Goal: Task Accomplishment & Management: Complete application form

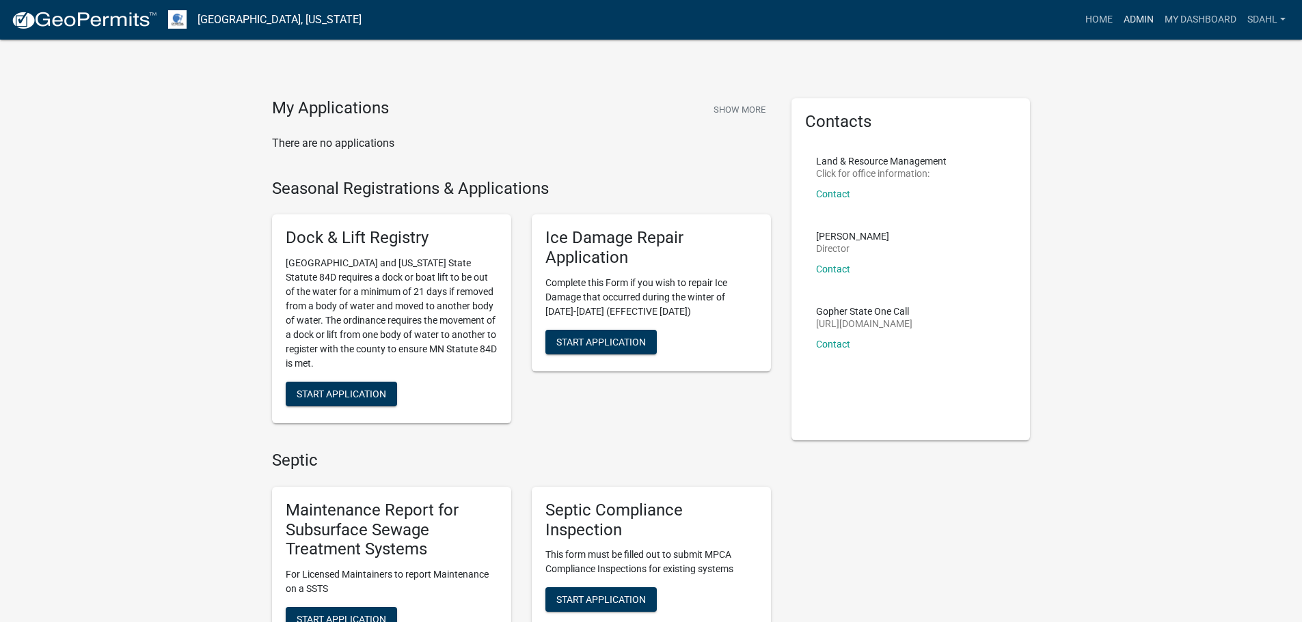
click at [1135, 16] on link "Admin" at bounding box center [1138, 20] width 41 height 26
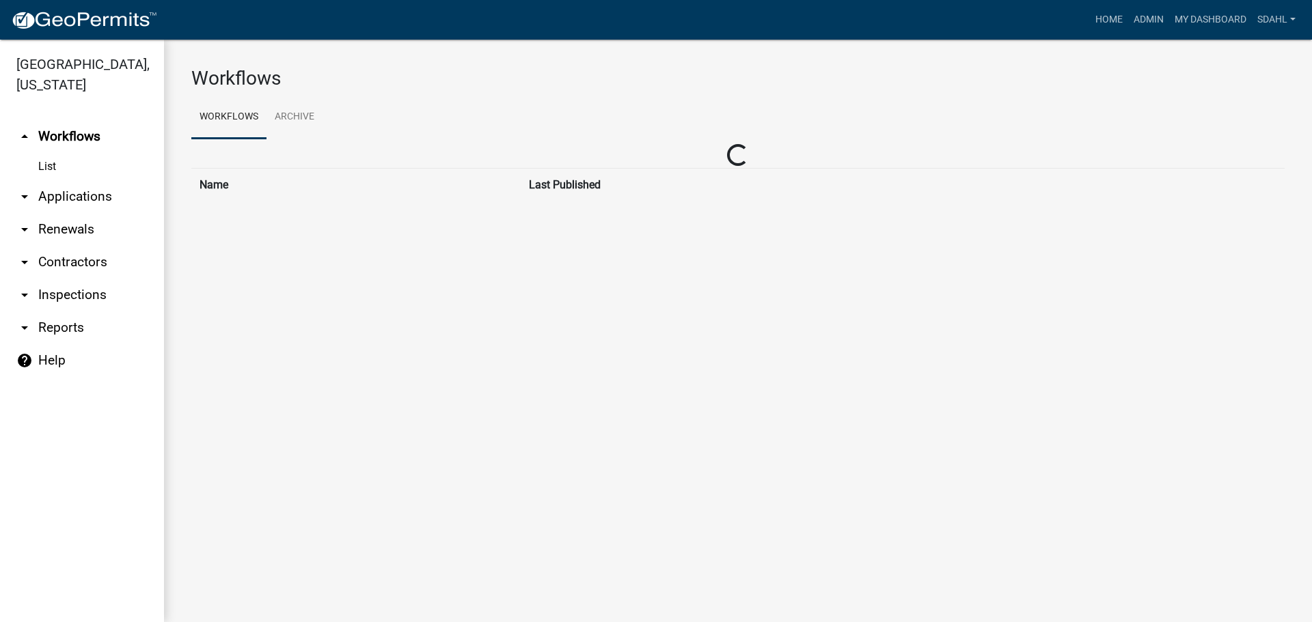
click at [62, 191] on link "arrow_drop_down Applications" at bounding box center [82, 196] width 164 height 33
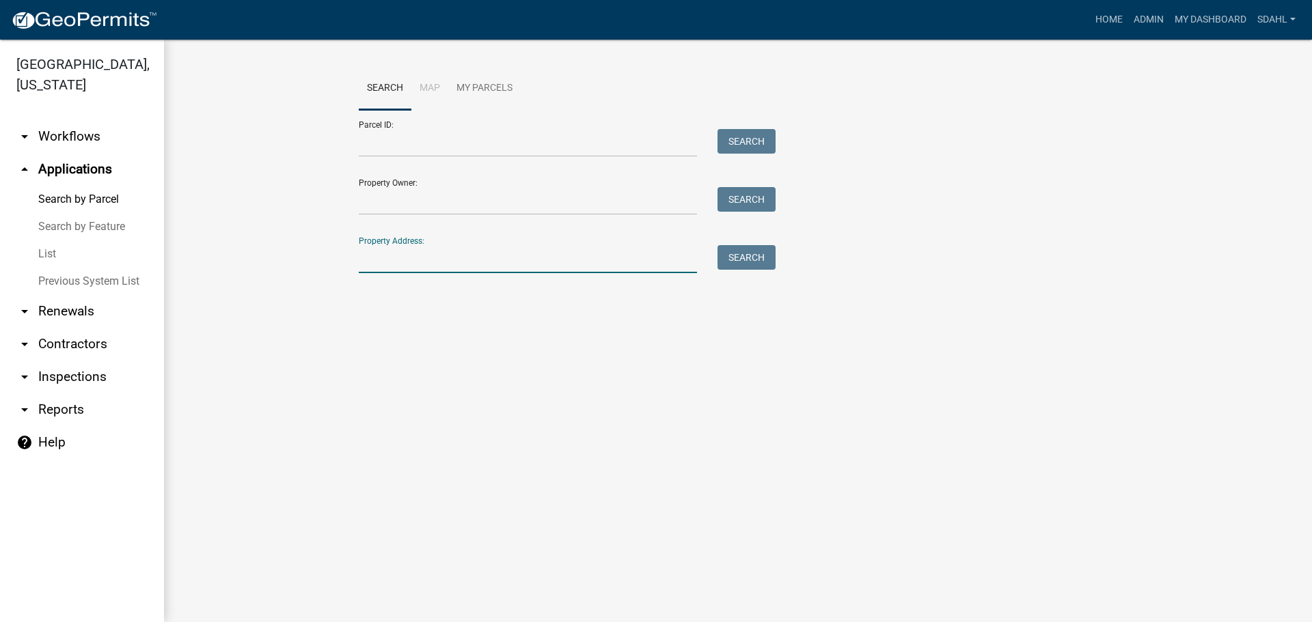
click at [415, 262] on input "Property Address:" at bounding box center [528, 259] width 338 height 28
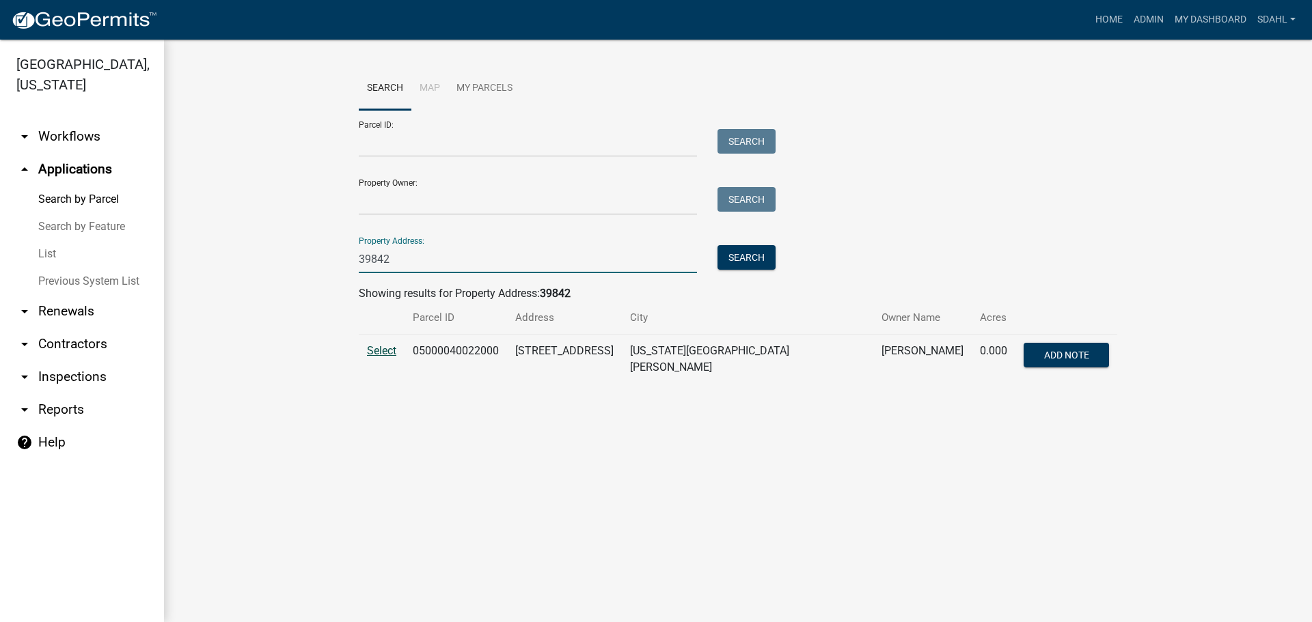
type input "39842"
click at [390, 351] on span "Select" at bounding box center [381, 350] width 29 height 13
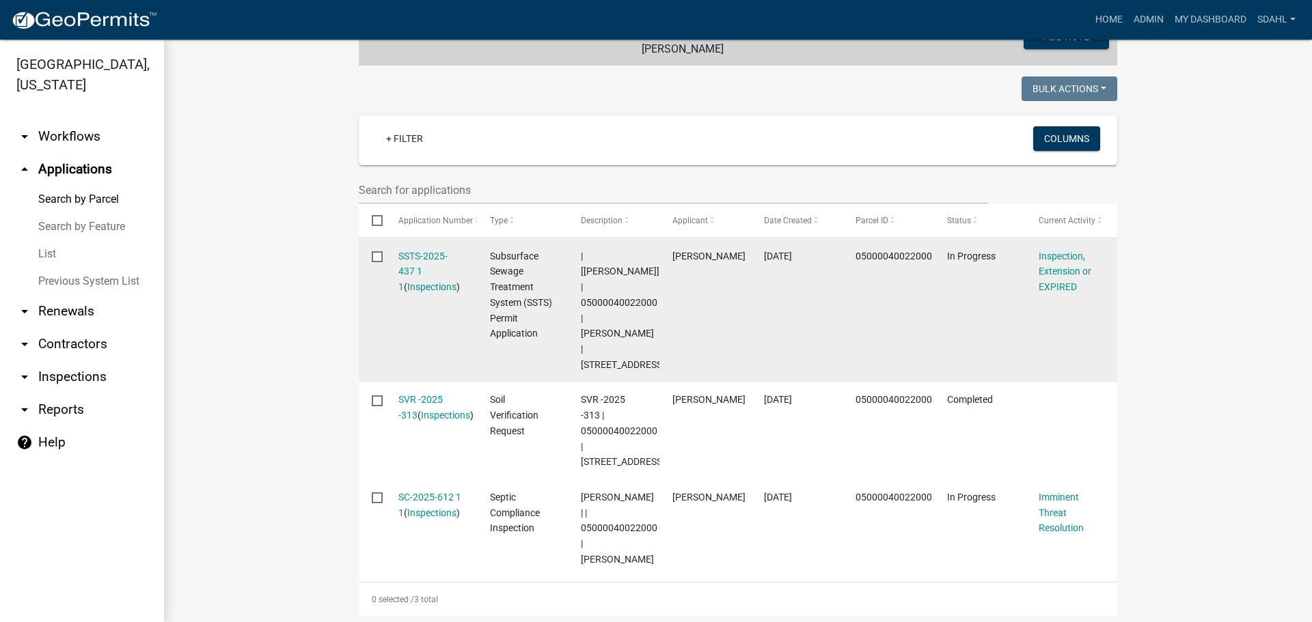
scroll to position [342, 0]
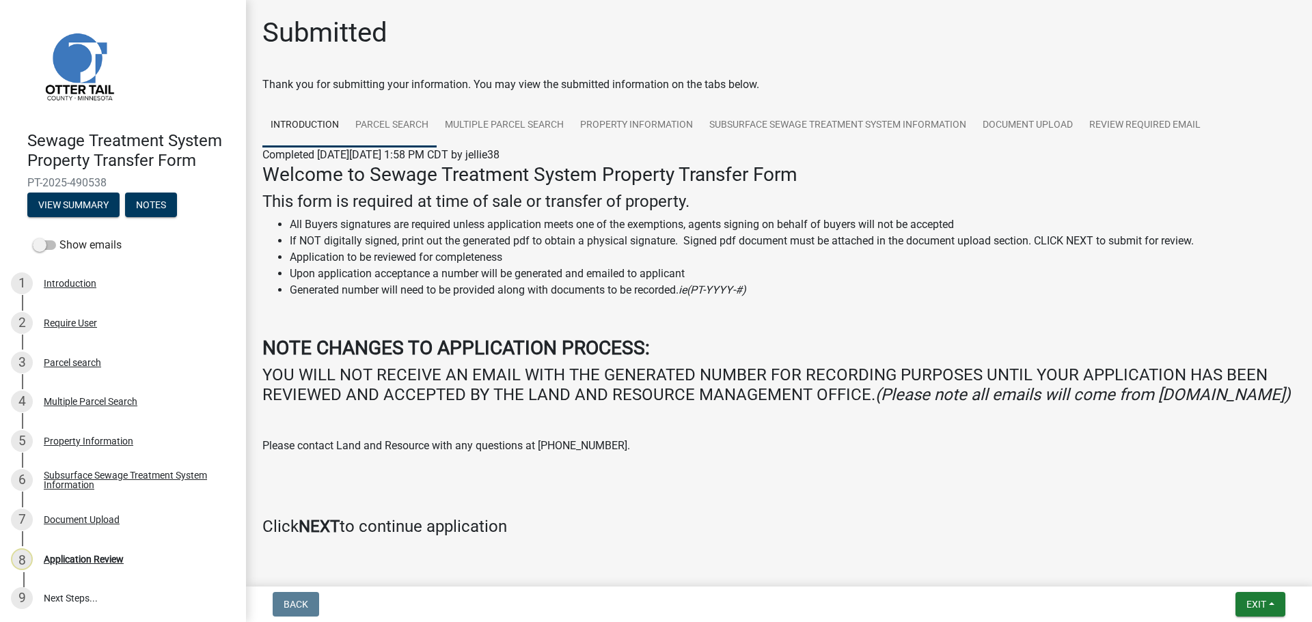
click at [398, 124] on link "Parcel search" at bounding box center [392, 126] width 90 height 44
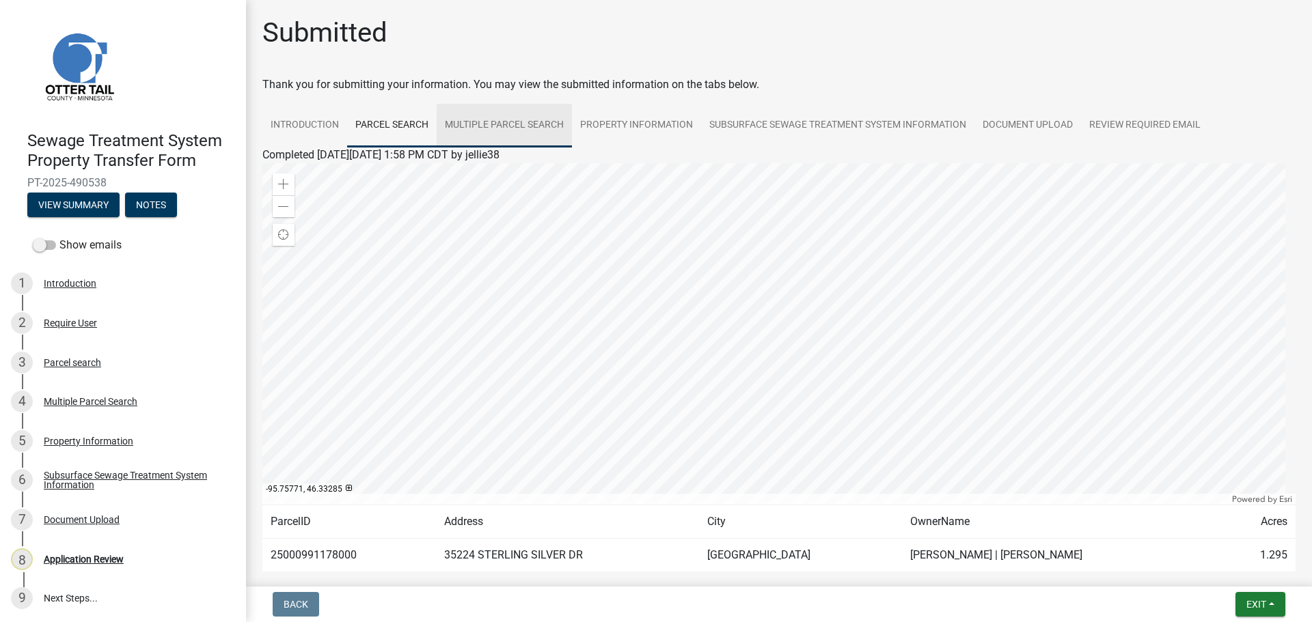
click at [509, 123] on link "Multiple Parcel Search" at bounding box center [504, 126] width 135 height 44
click at [640, 126] on link "Property Information" at bounding box center [636, 126] width 129 height 44
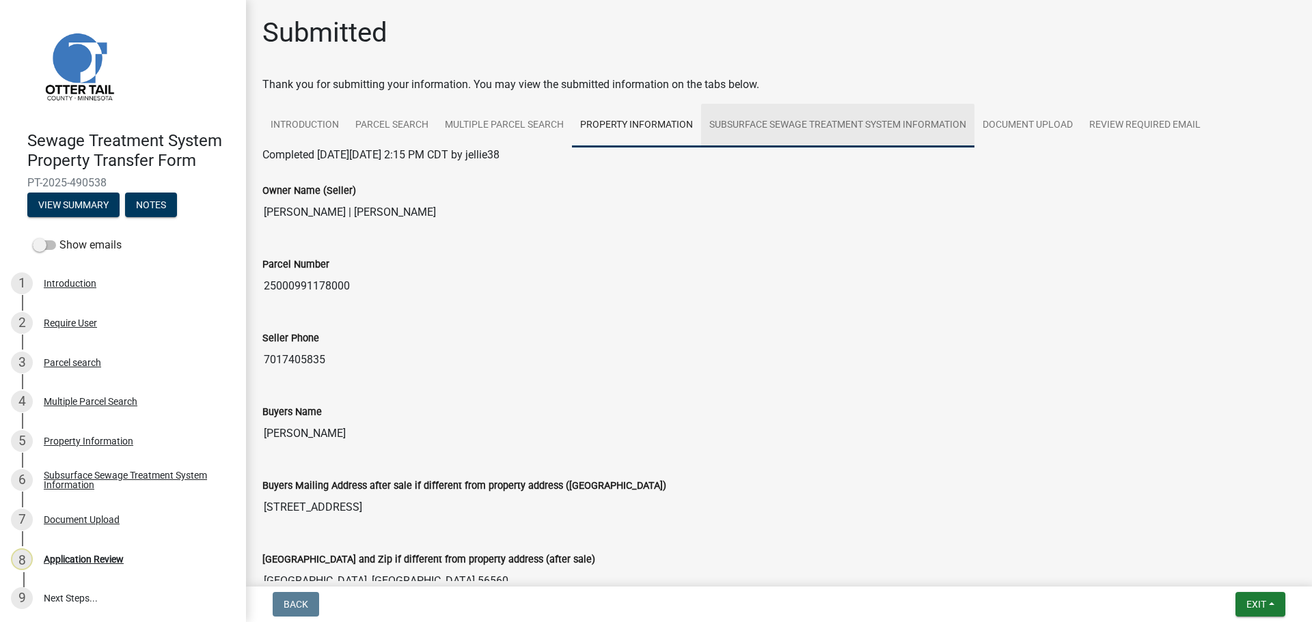
click at [807, 127] on link "Subsurface Sewage Treatment System Information" at bounding box center [837, 126] width 273 height 44
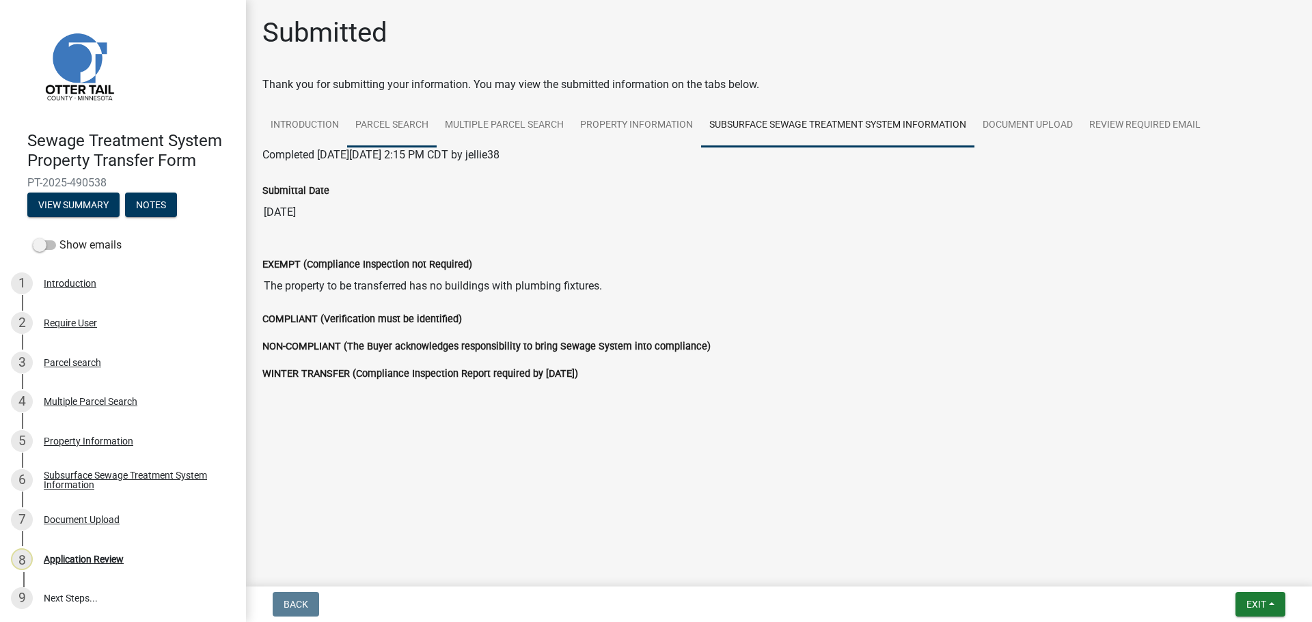
drag, startPoint x: 407, startPoint y: 123, endPoint x: 401, endPoint y: 133, distance: 12.0
click at [406, 124] on link "Parcel search" at bounding box center [392, 126] width 90 height 44
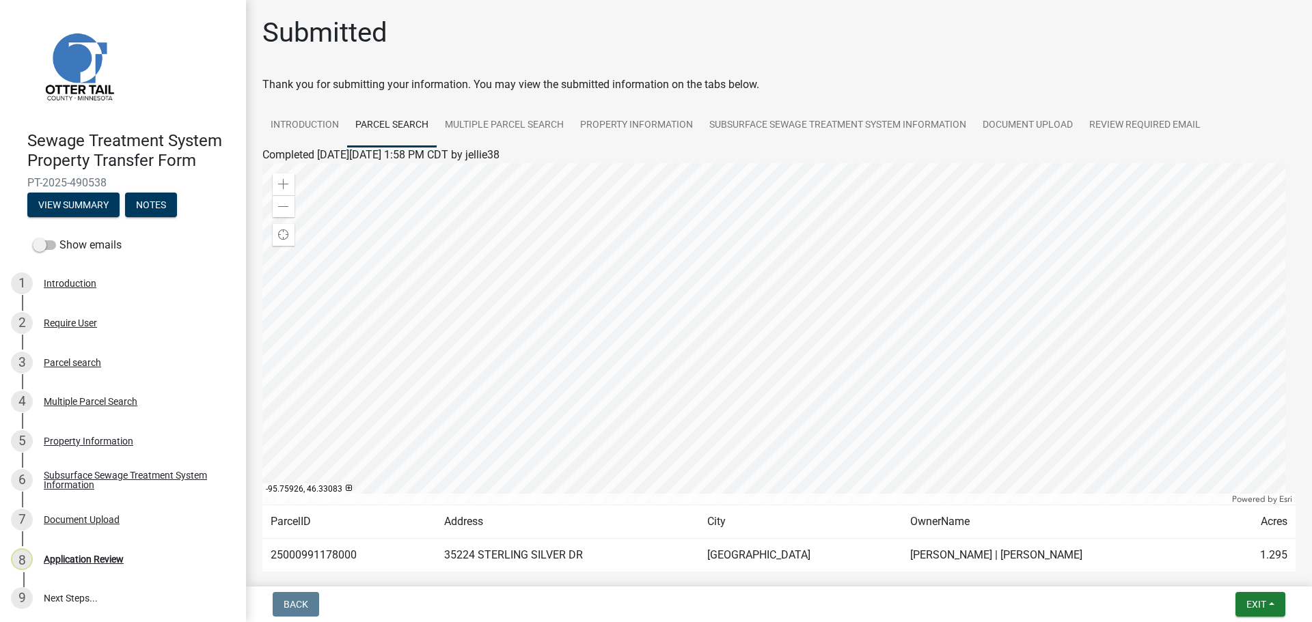
click at [307, 555] on td "25000991178000" at bounding box center [349, 555] width 174 height 33
copy td "25000991178000"
click at [840, 124] on link "Subsurface Sewage Treatment System Information" at bounding box center [837, 126] width 273 height 44
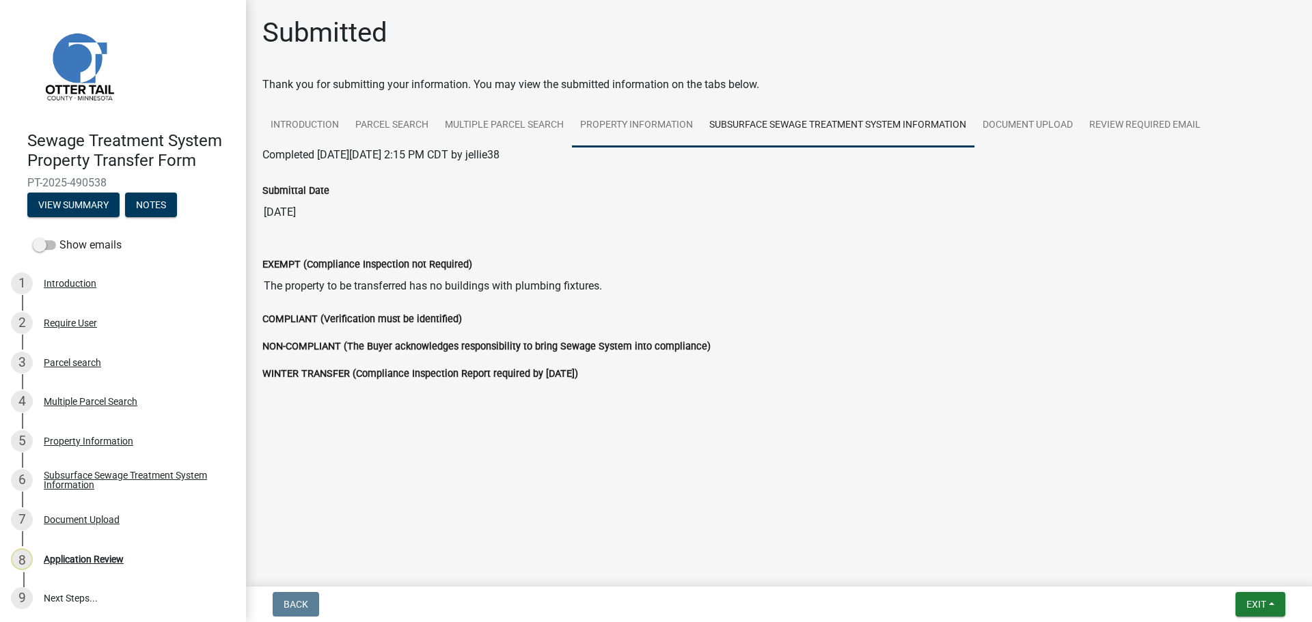
click at [637, 126] on link "Property Information" at bounding box center [636, 126] width 129 height 44
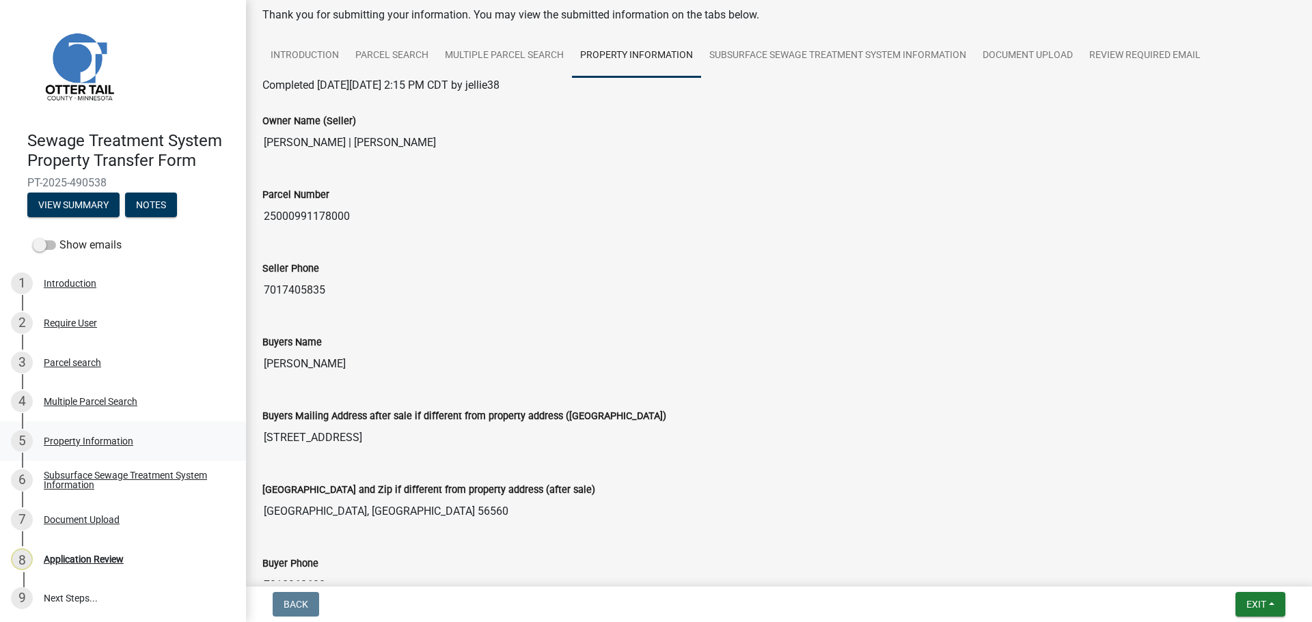
scroll to position [1, 0]
click at [815, 56] on link "Subsurface Sewage Treatment System Information" at bounding box center [837, 56] width 273 height 44
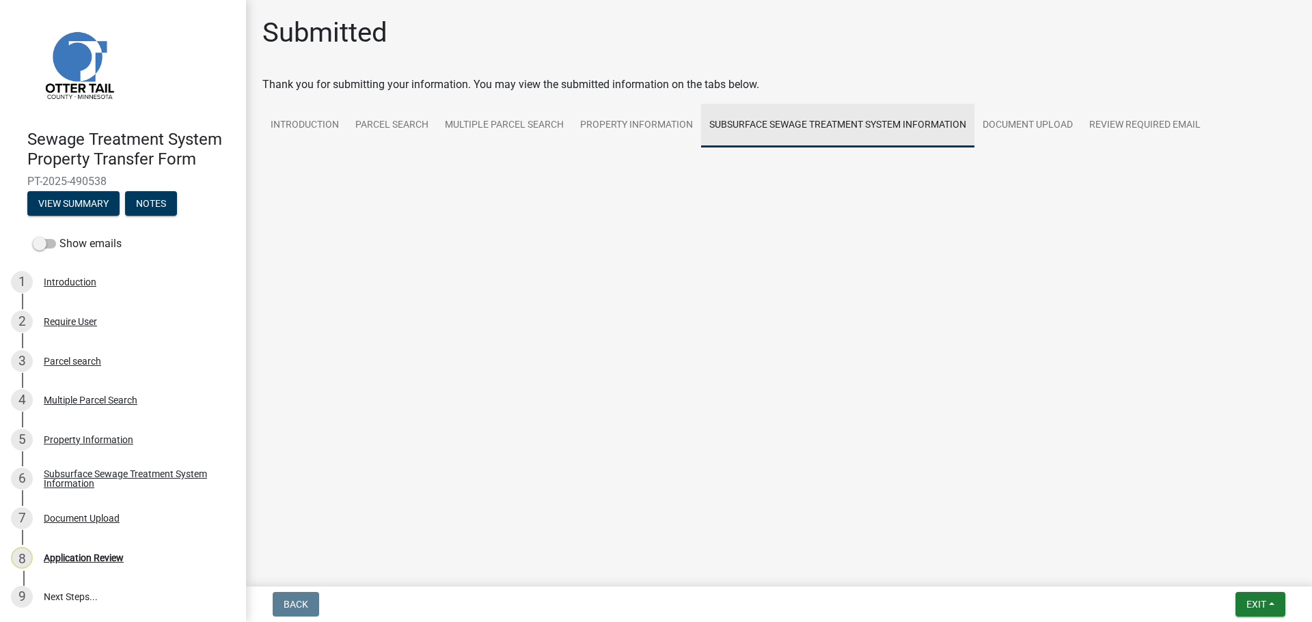
scroll to position [0, 0]
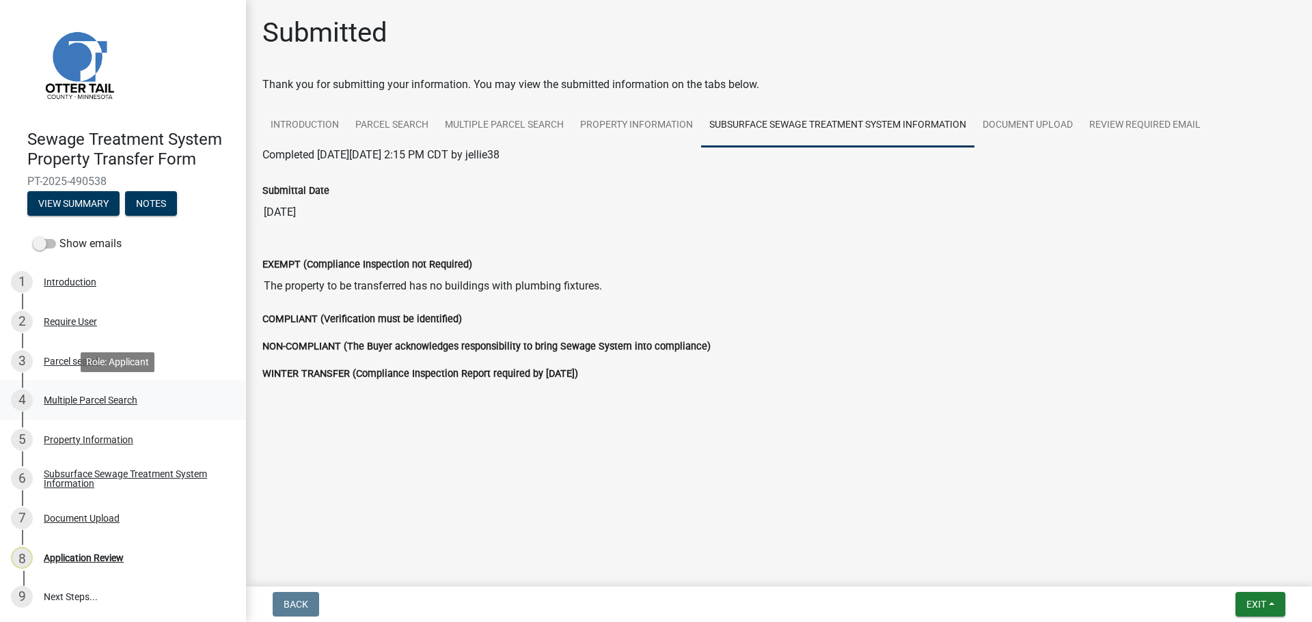
click at [83, 396] on div "Multiple Parcel Search" at bounding box center [91, 401] width 94 height 10
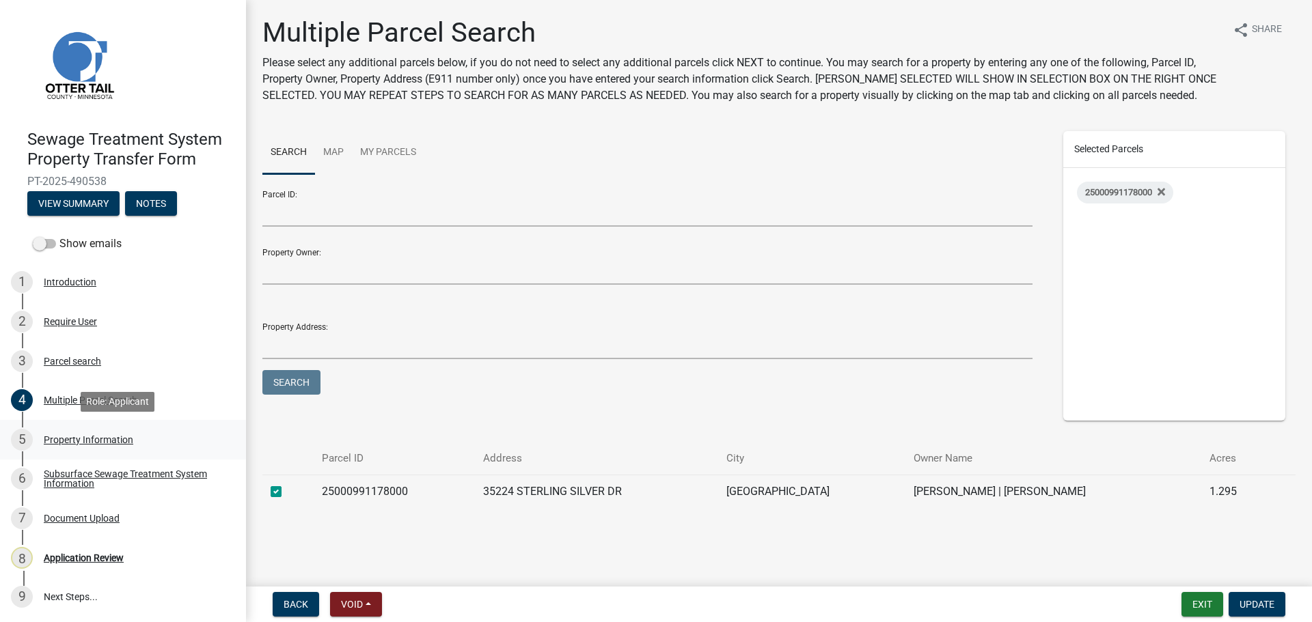
click at [96, 441] on div "Property Information" at bounding box center [89, 440] width 90 height 10
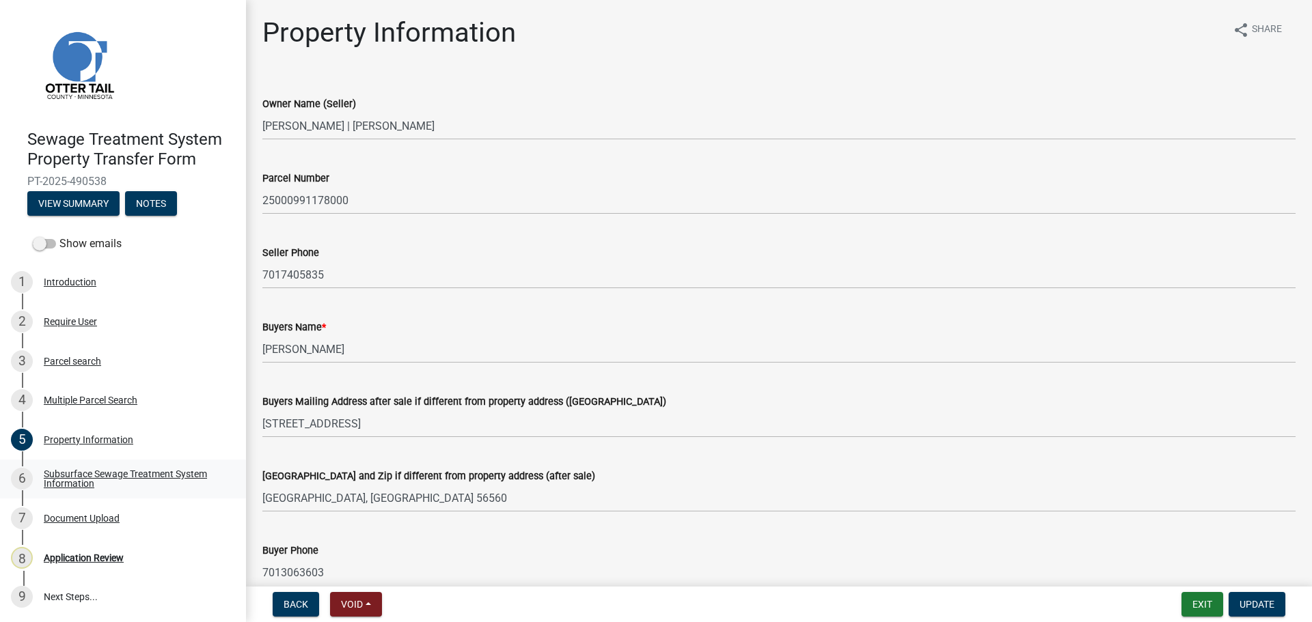
click at [70, 476] on div "Subsurface Sewage Treatment System Information" at bounding box center [134, 478] width 180 height 19
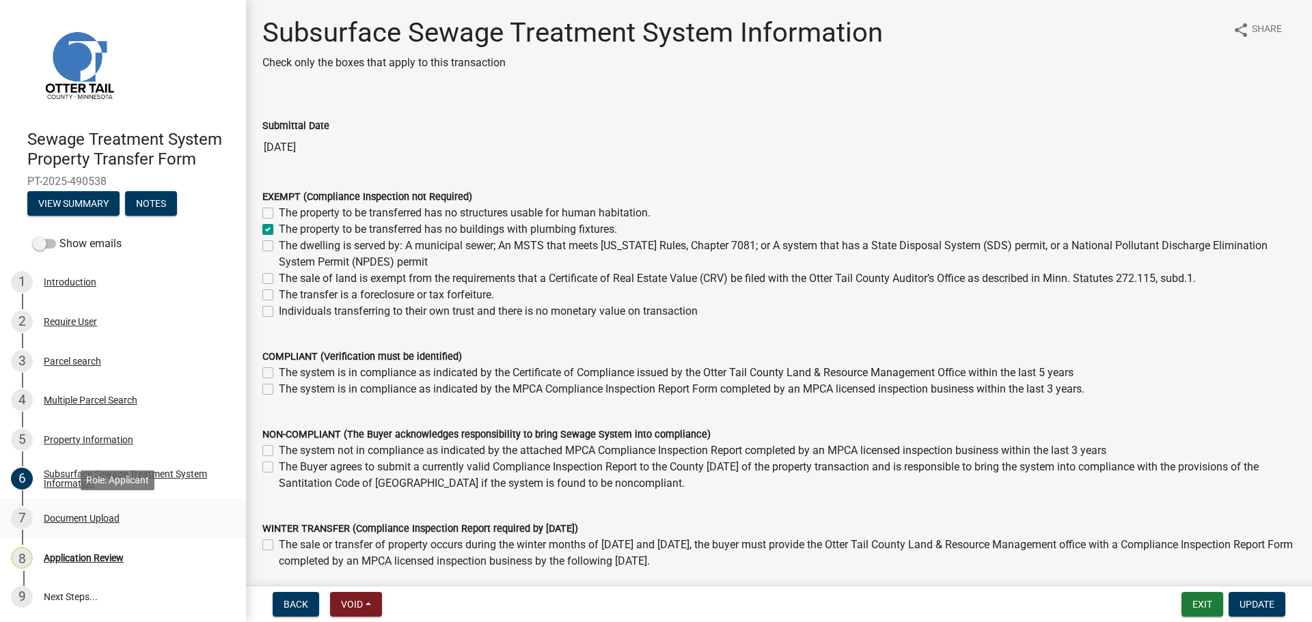
click at [71, 519] on div "Document Upload" at bounding box center [82, 519] width 76 height 10
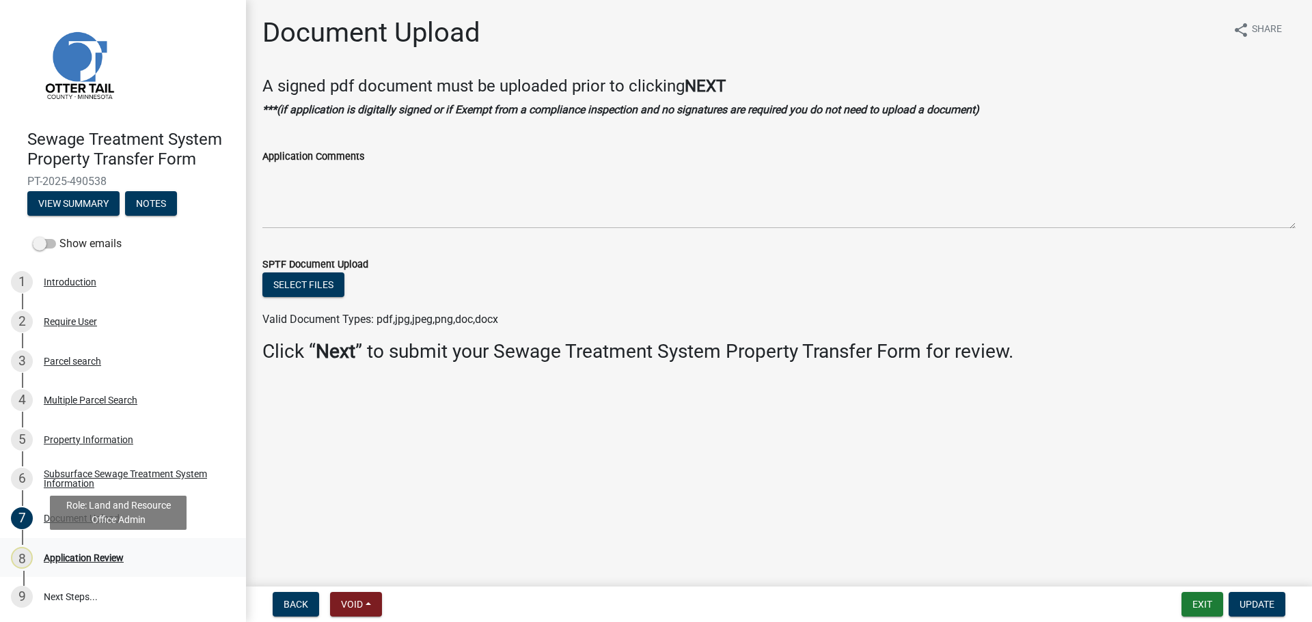
click at [82, 555] on div "Application Review" at bounding box center [84, 558] width 80 height 10
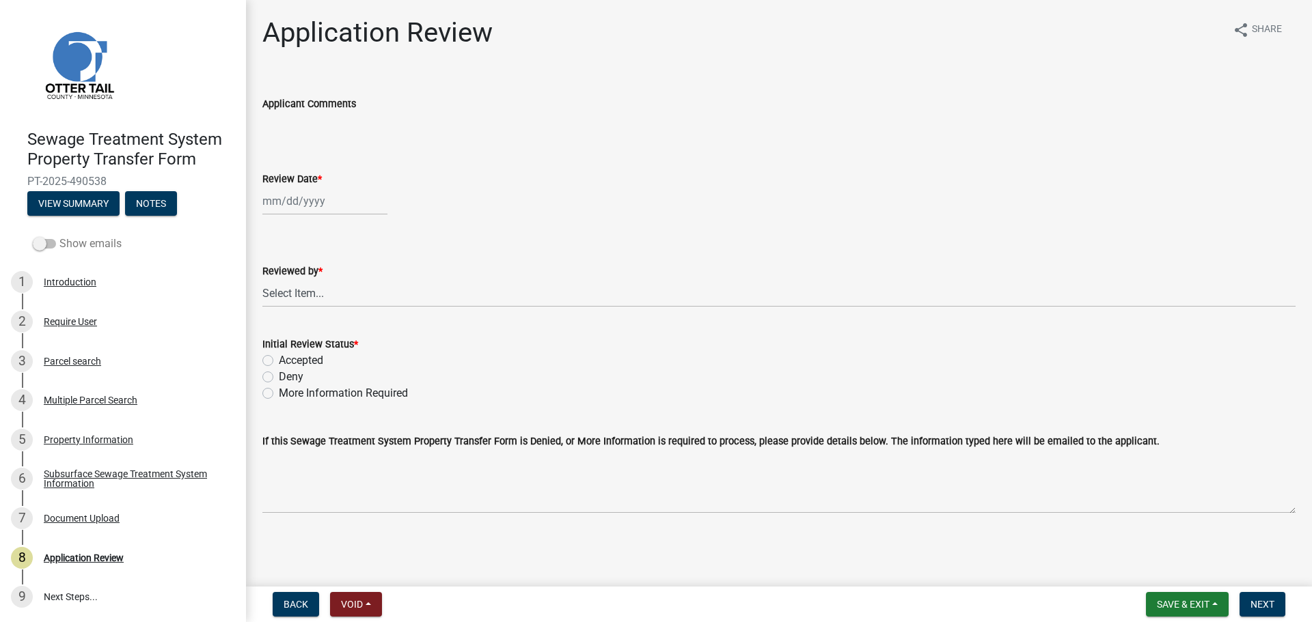
click at [87, 246] on label "Show emails" at bounding box center [77, 244] width 89 height 16
click at [59, 236] on input "Show emails" at bounding box center [59, 236] width 0 height 0
click at [72, 322] on div "Require User" at bounding box center [70, 322] width 53 height 10
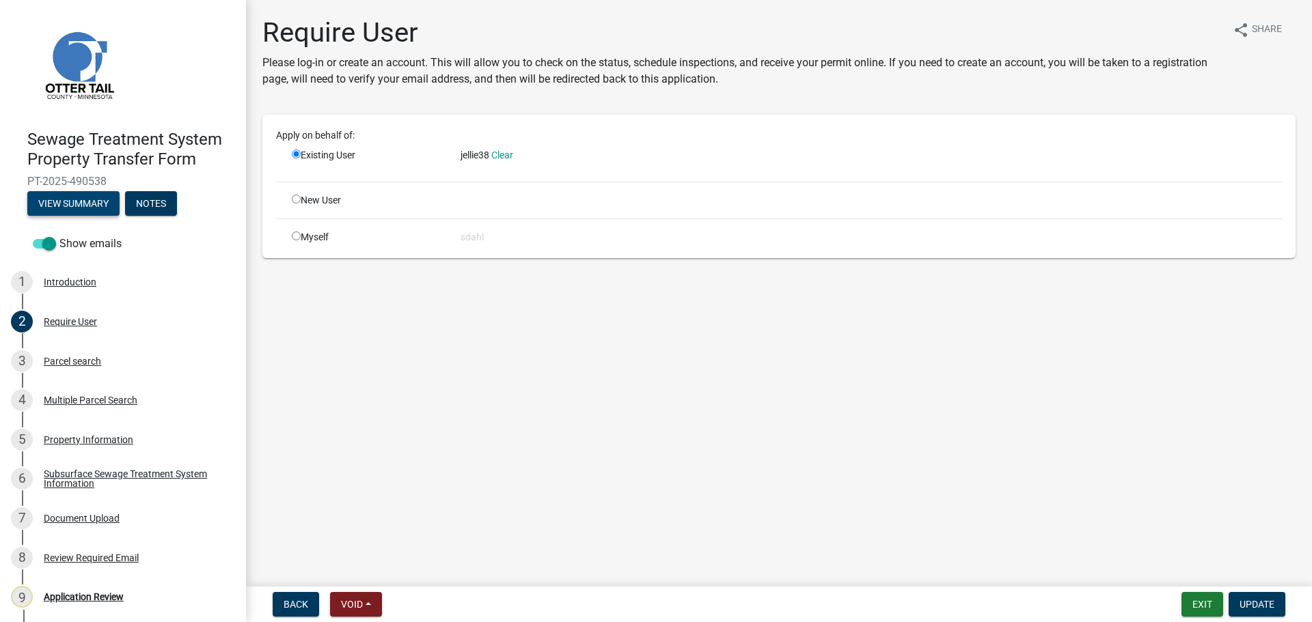
click at [77, 194] on button "View Summary" at bounding box center [73, 203] width 92 height 25
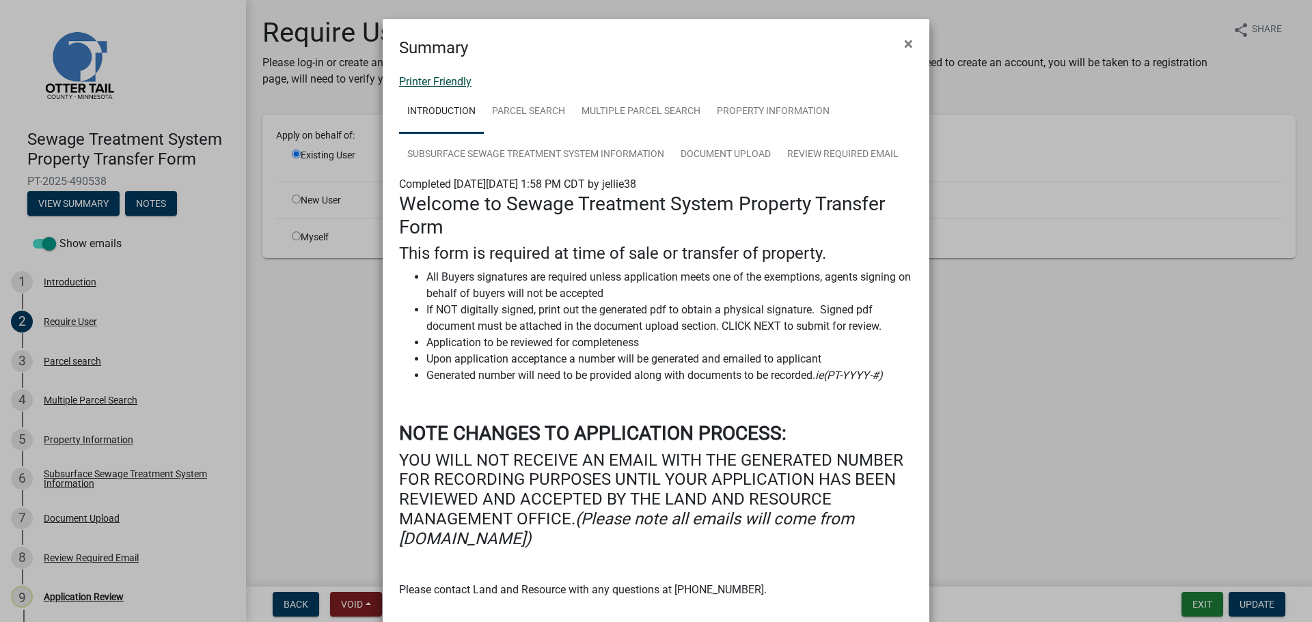
click at [444, 82] on link "Printer Friendly" at bounding box center [435, 81] width 72 height 13
click at [904, 40] on span "×" at bounding box center [908, 43] width 9 height 19
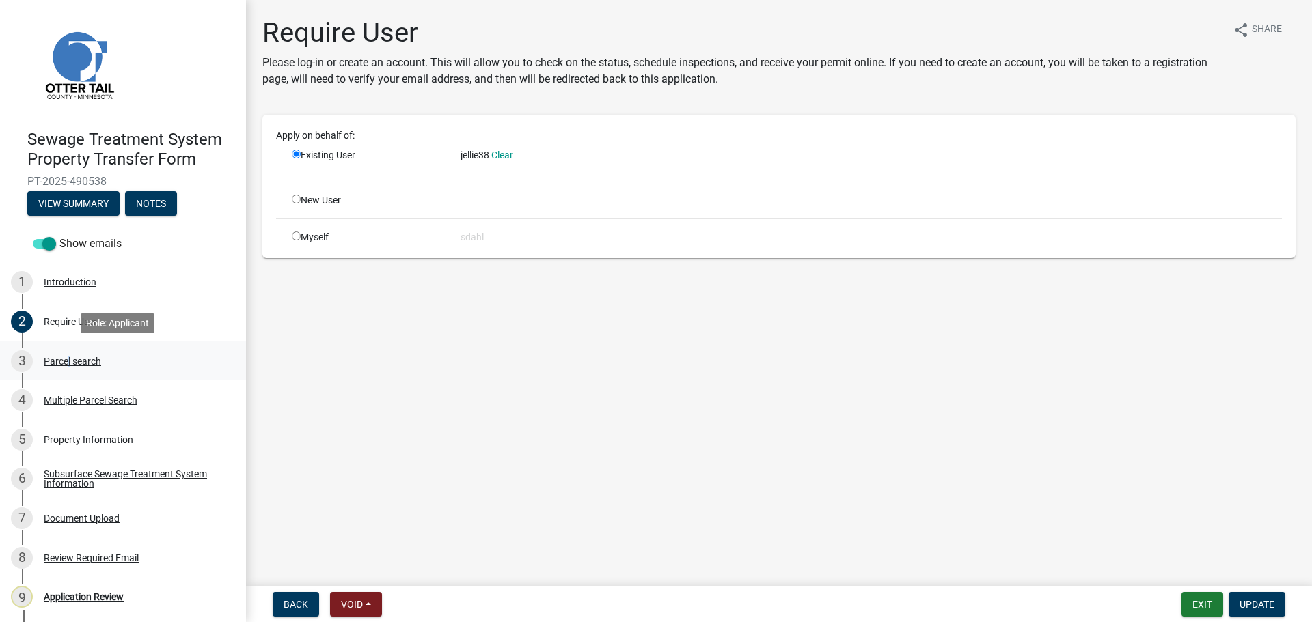
click at [66, 358] on div "Parcel search" at bounding box center [72, 362] width 57 height 10
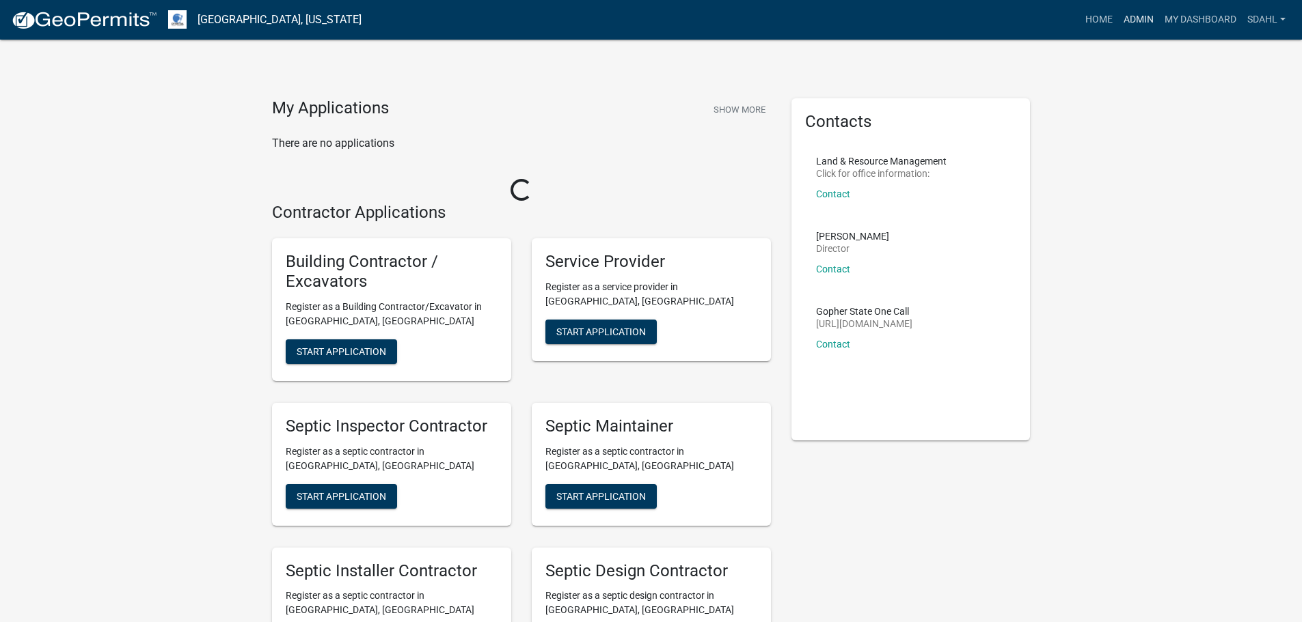
click at [1140, 18] on link "Admin" at bounding box center [1138, 20] width 41 height 26
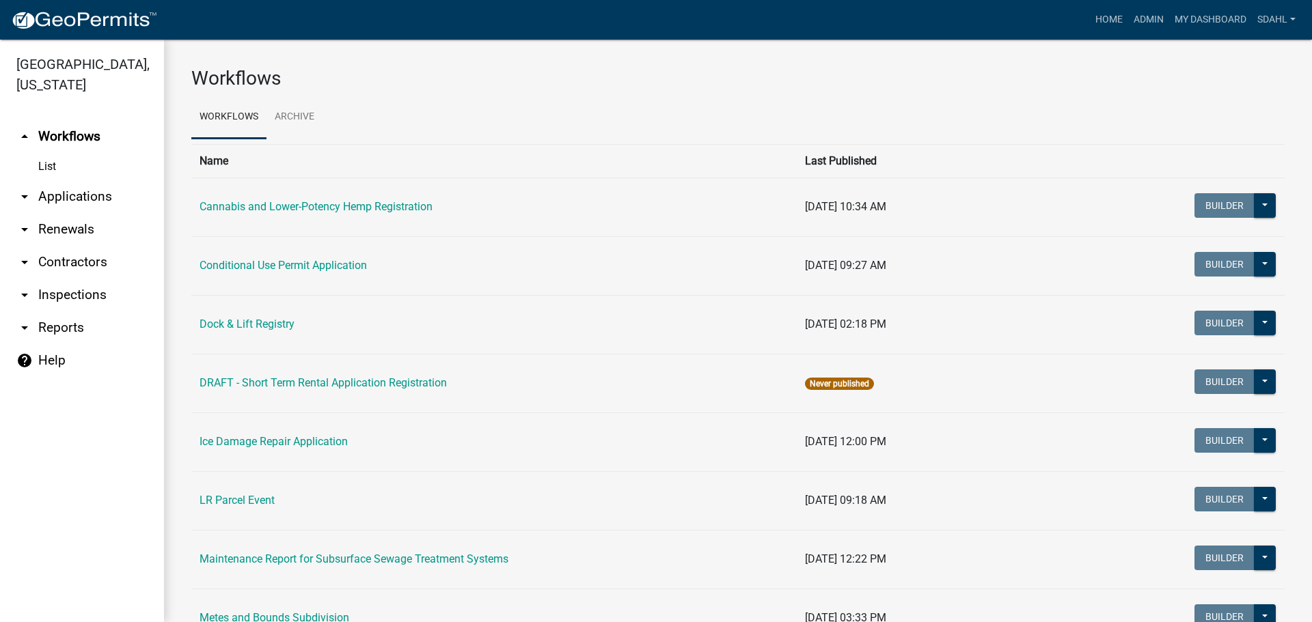
click at [49, 197] on link "arrow_drop_down Applications" at bounding box center [82, 196] width 164 height 33
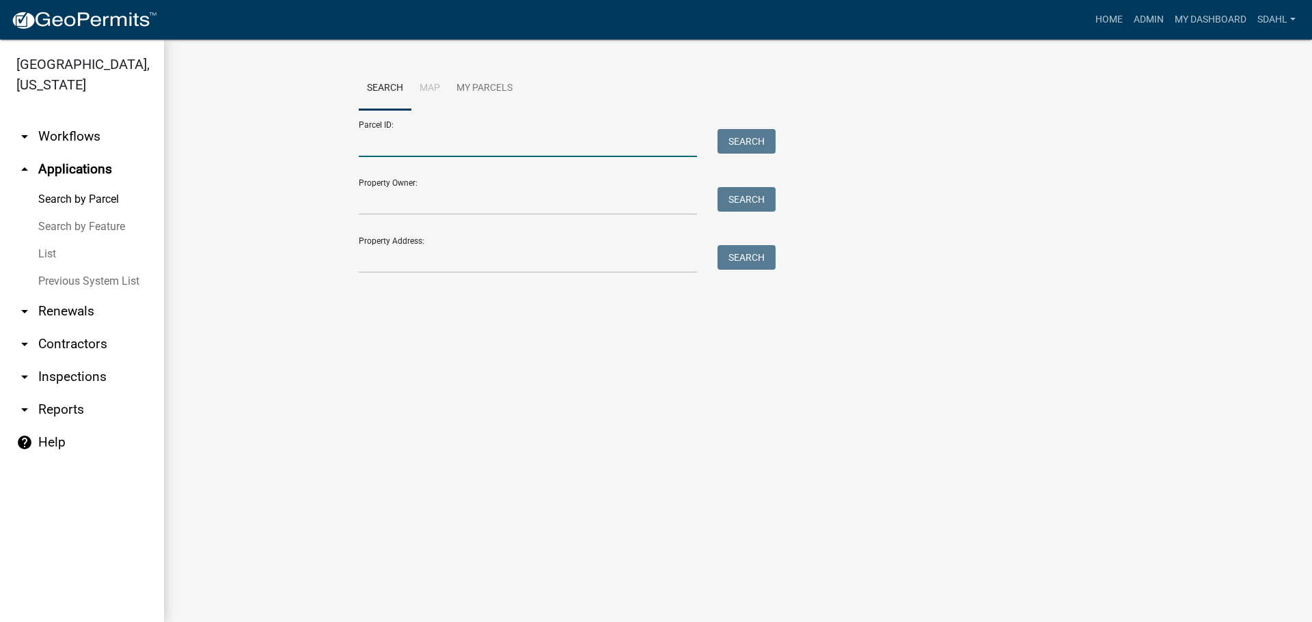
click at [426, 150] on input "Parcel ID:" at bounding box center [528, 143] width 338 height 28
paste input "25000991178000"
type input "25000991178000"
click at [744, 137] on button "Search" at bounding box center [746, 141] width 58 height 25
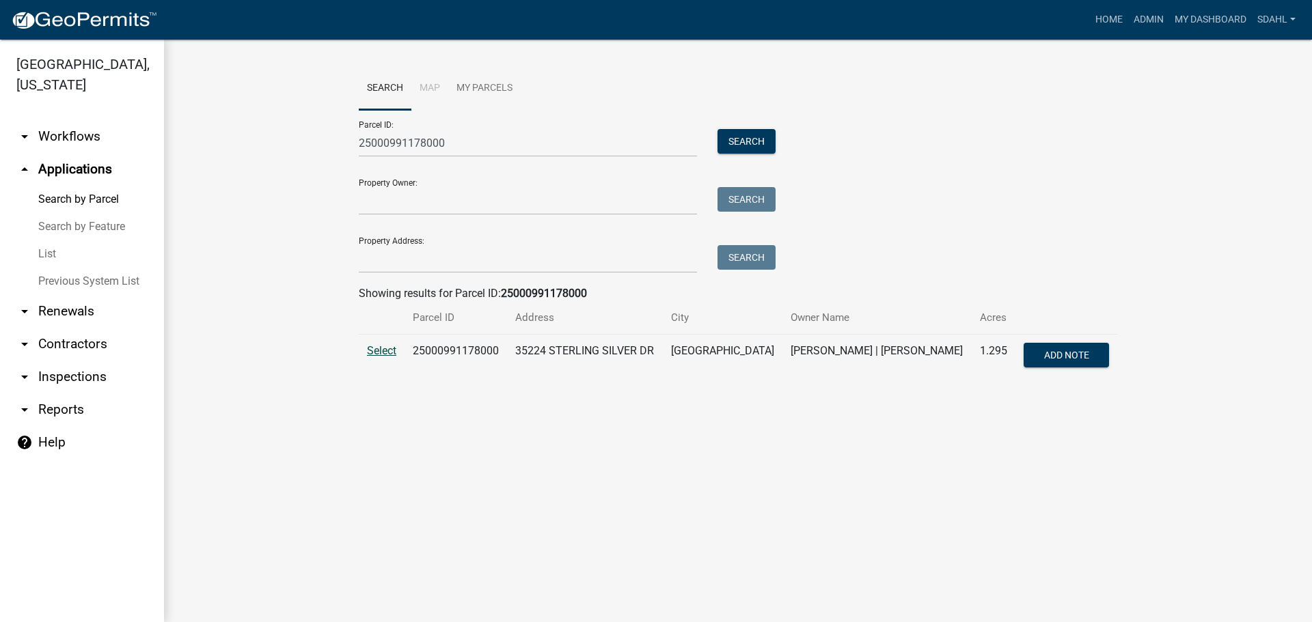
click at [385, 350] on span "Select" at bounding box center [381, 350] width 29 height 13
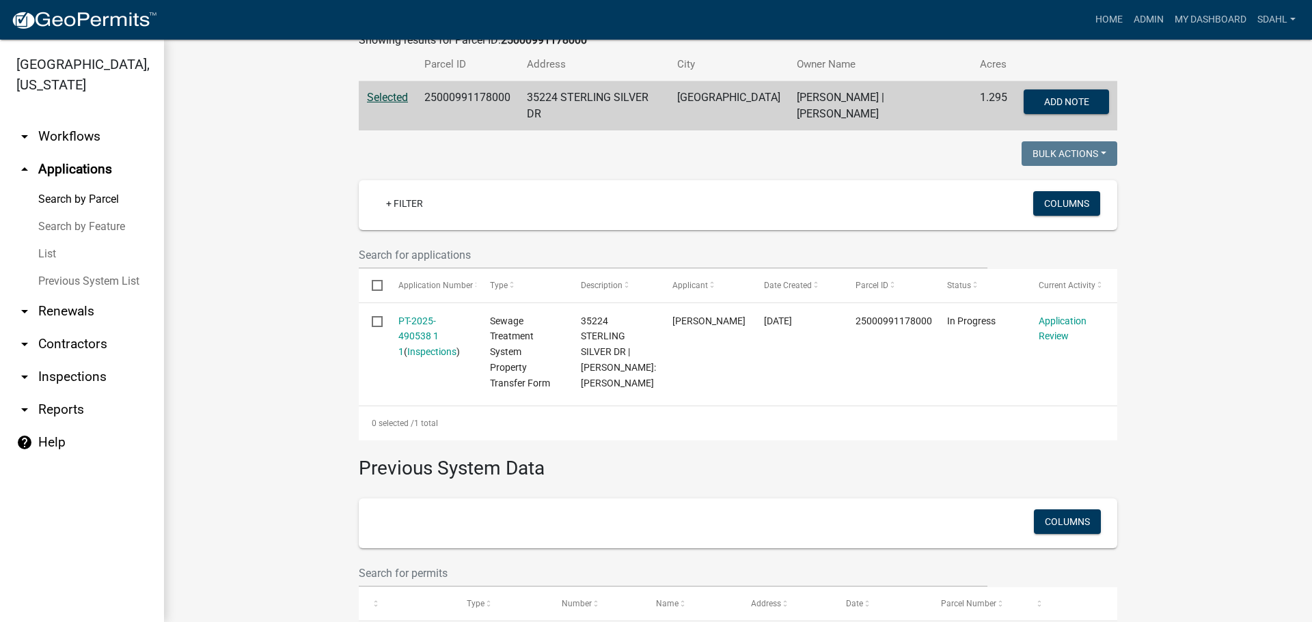
scroll to position [273, 0]
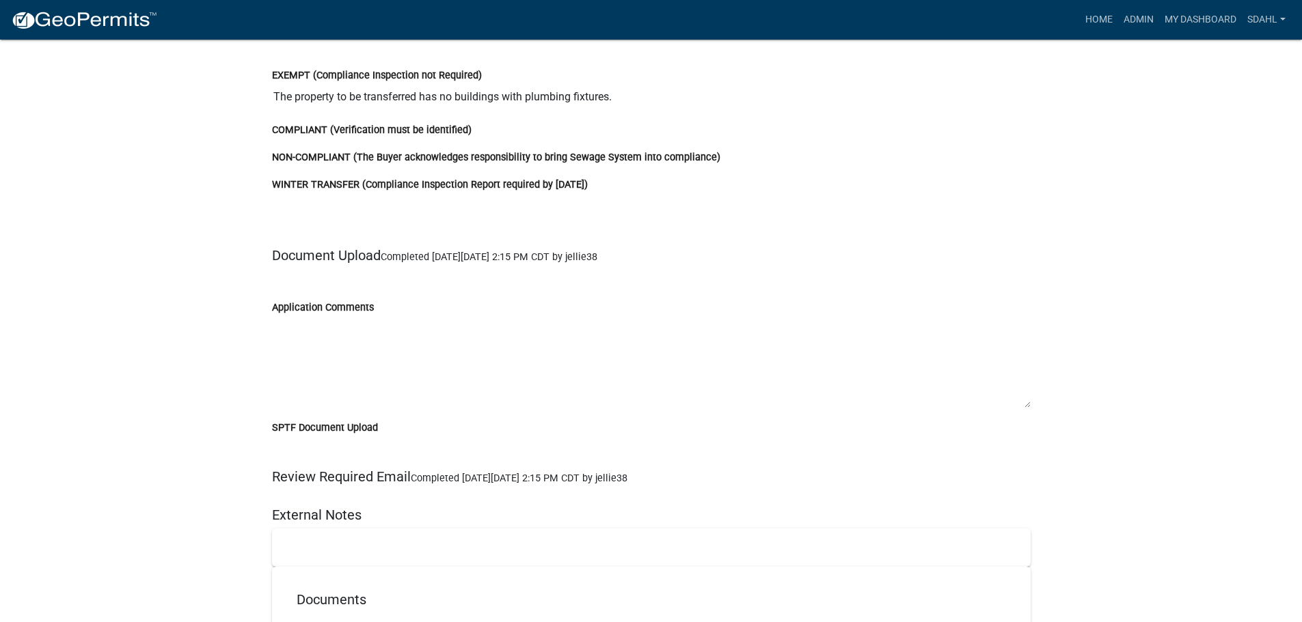
scroll to position [2802, 0]
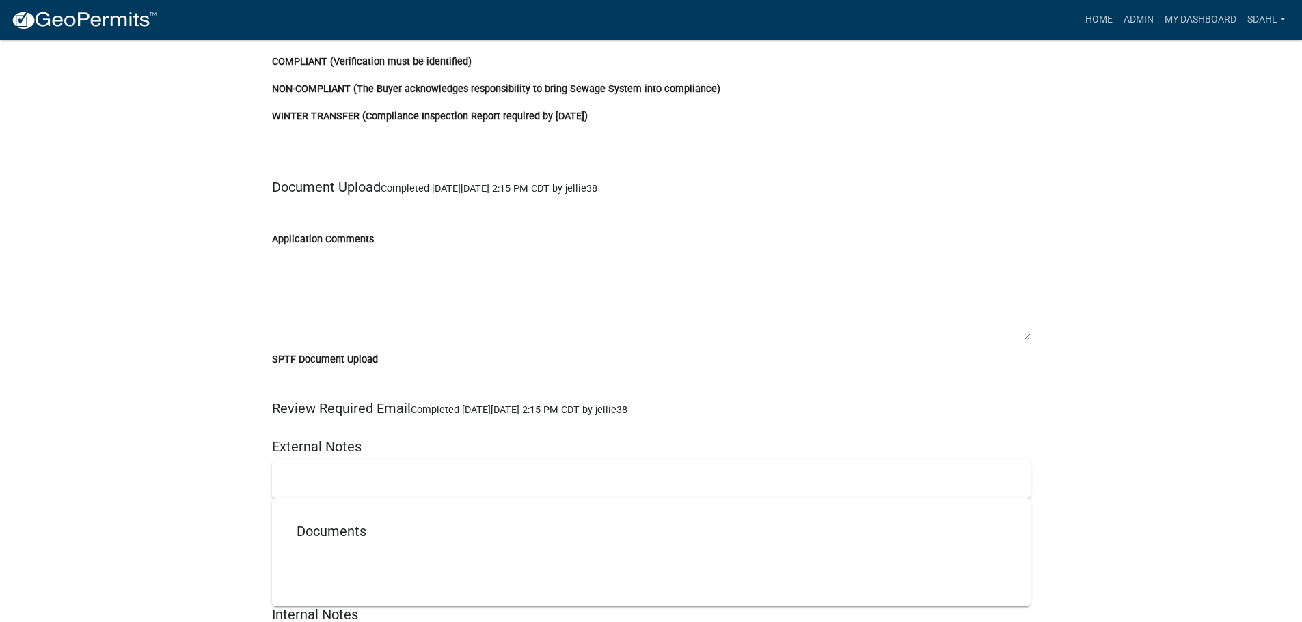
click at [1017, 125] on div "WINTER TRANSFER (Compliance Inspection Report required by June 1st)" at bounding box center [651, 121] width 779 height 27
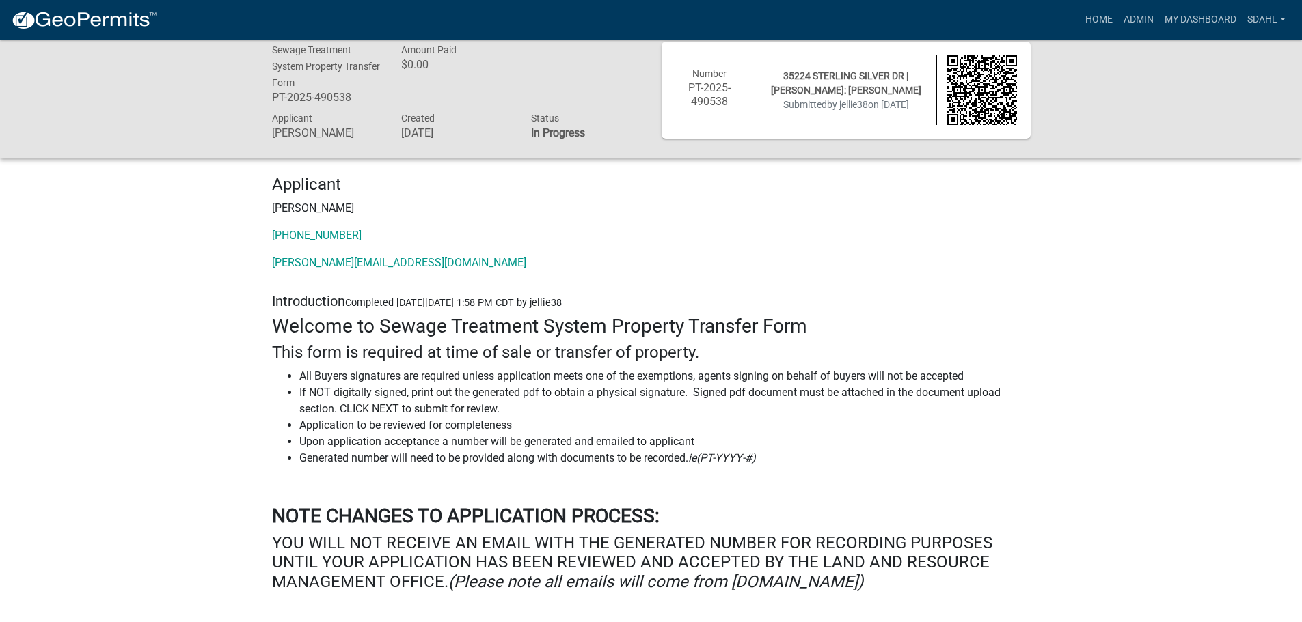
scroll to position [0, 0]
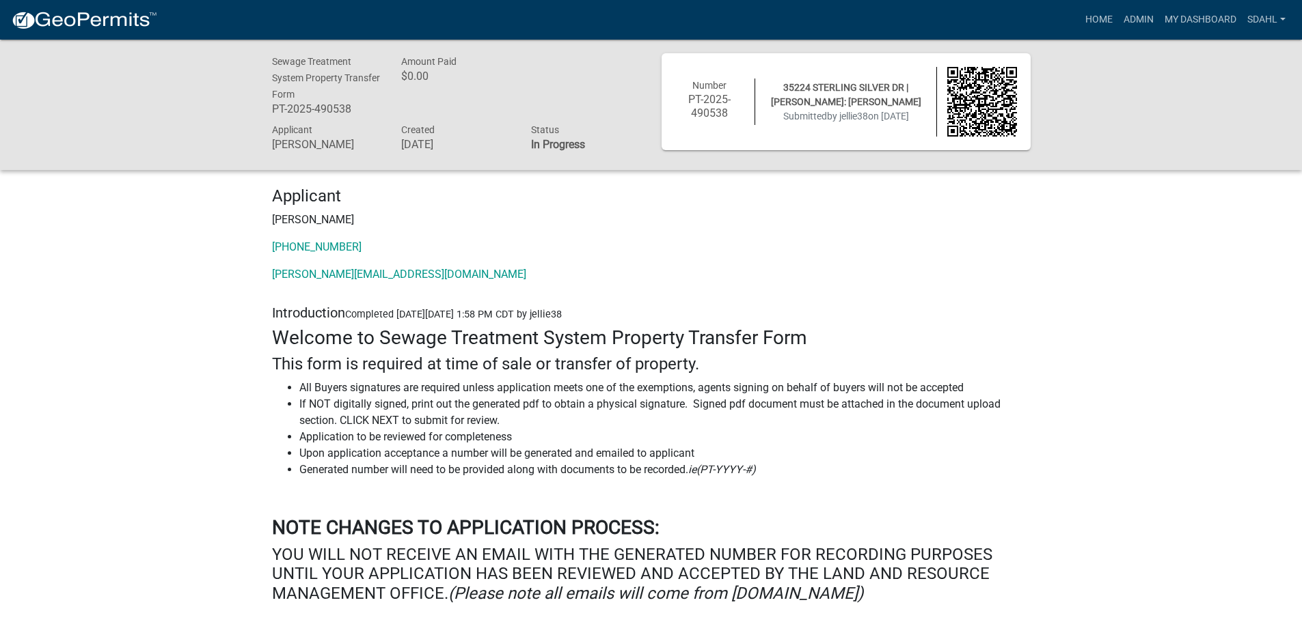
click at [1142, 120] on div "Sewage Treatment System Property Transfer Form PT-2025-490538 Amount Paid $0.00…" at bounding box center [651, 105] width 1302 height 130
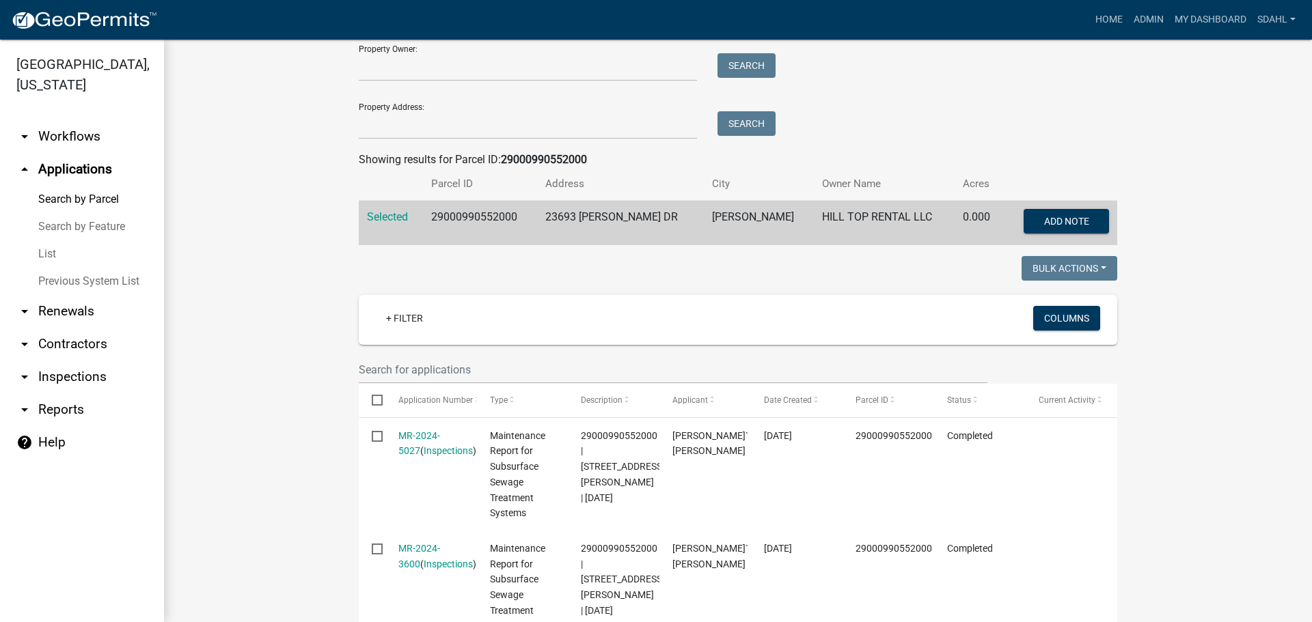
scroll to position [137, 0]
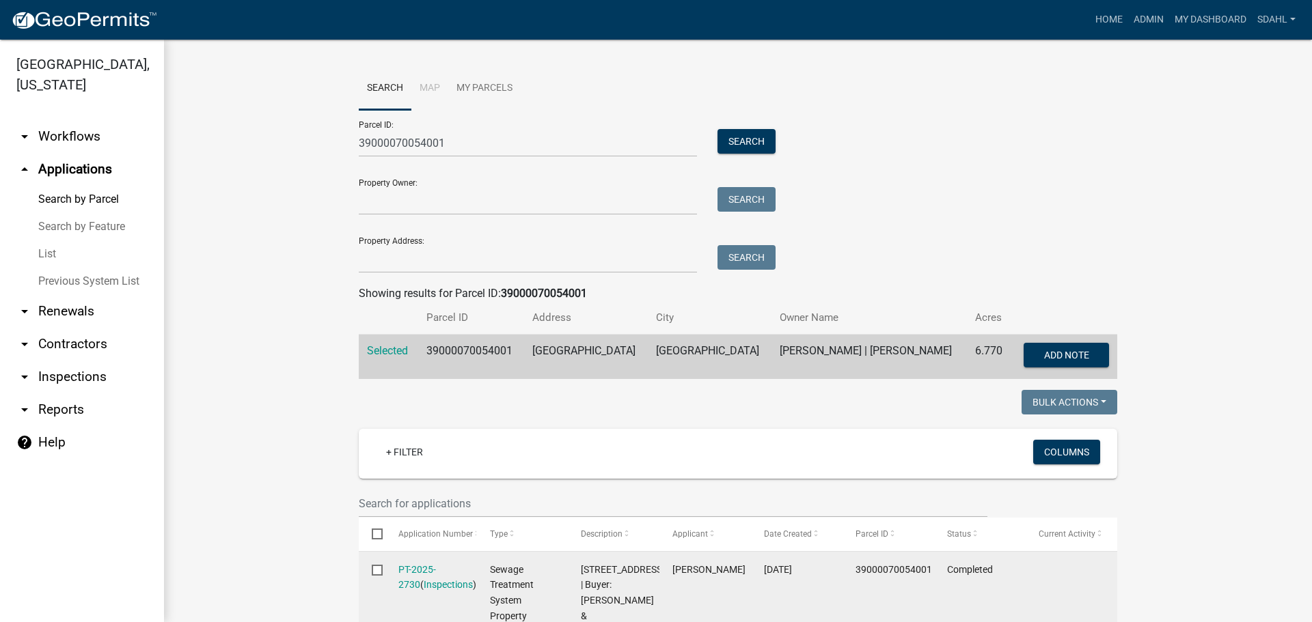
scroll to position [342, 0]
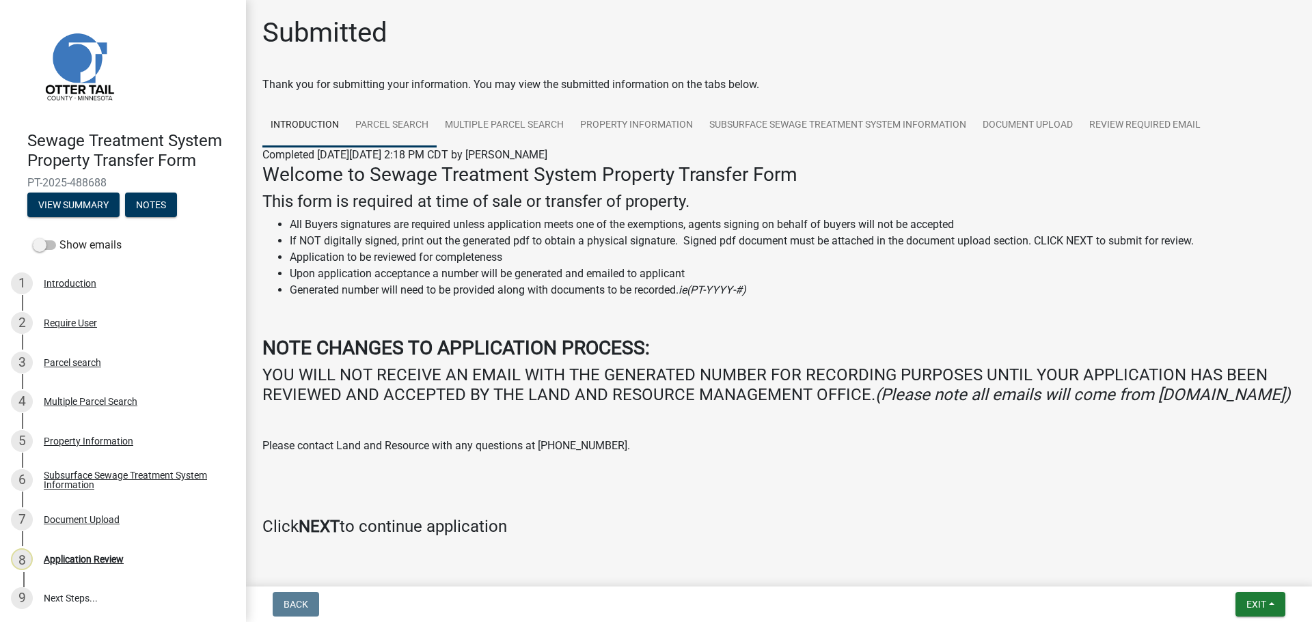
click at [416, 124] on link "Parcel search" at bounding box center [392, 126] width 90 height 44
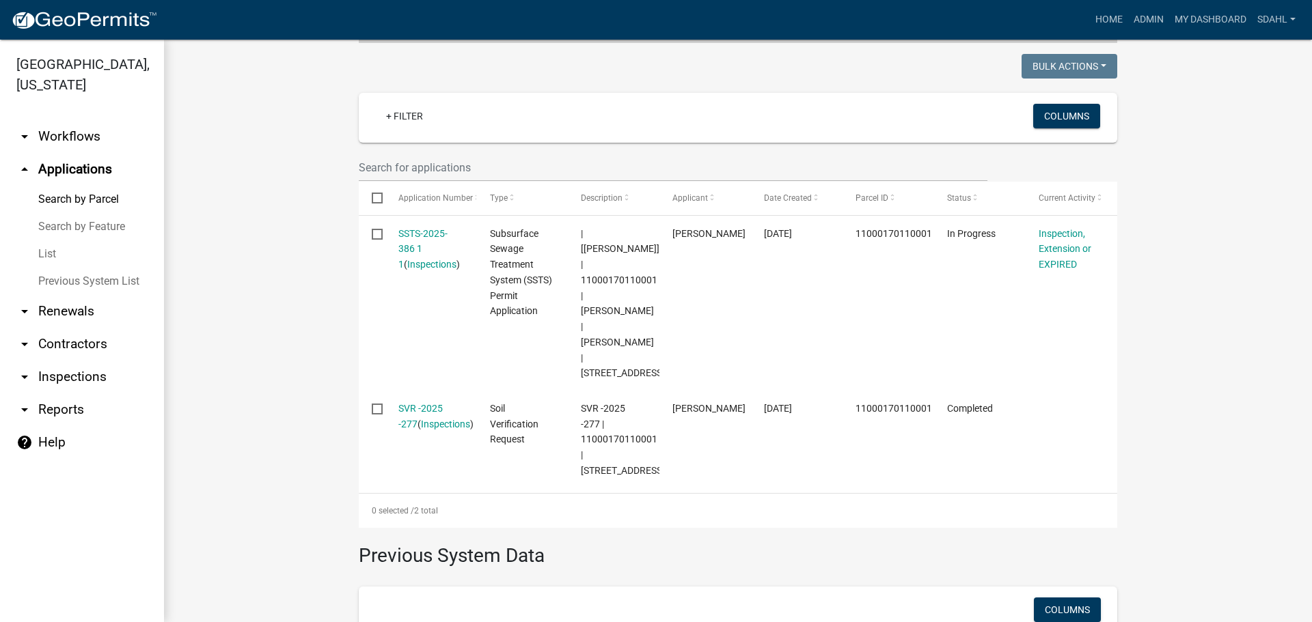
scroll to position [268, 0]
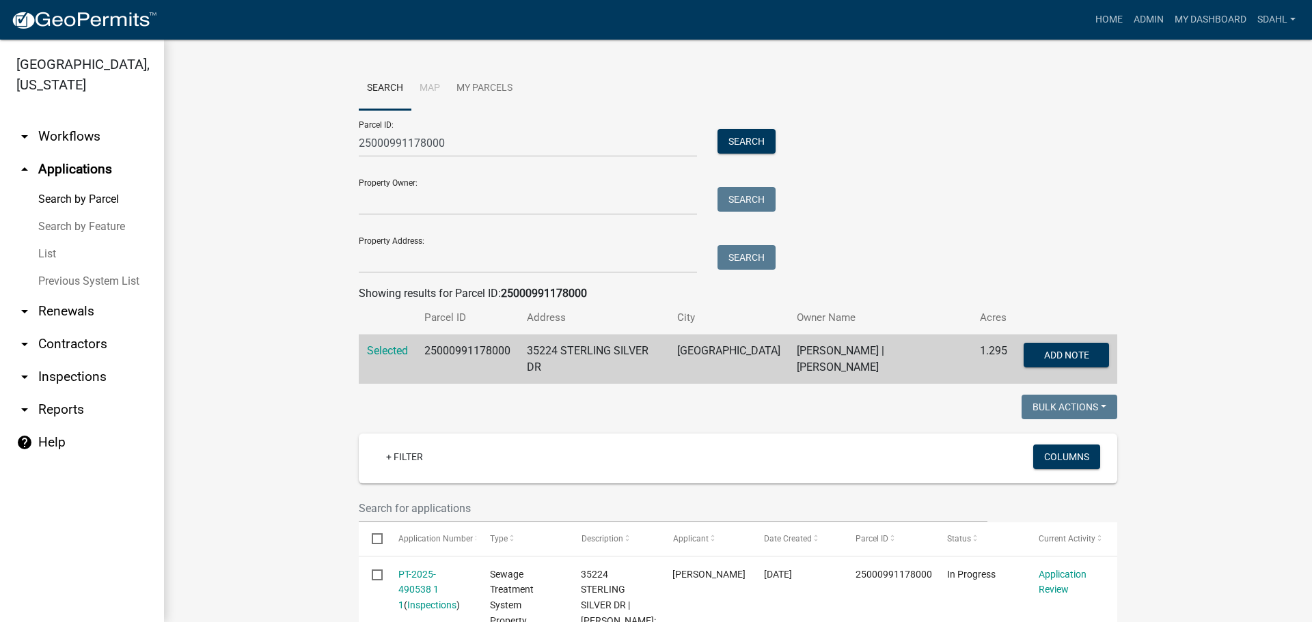
scroll to position [273, 0]
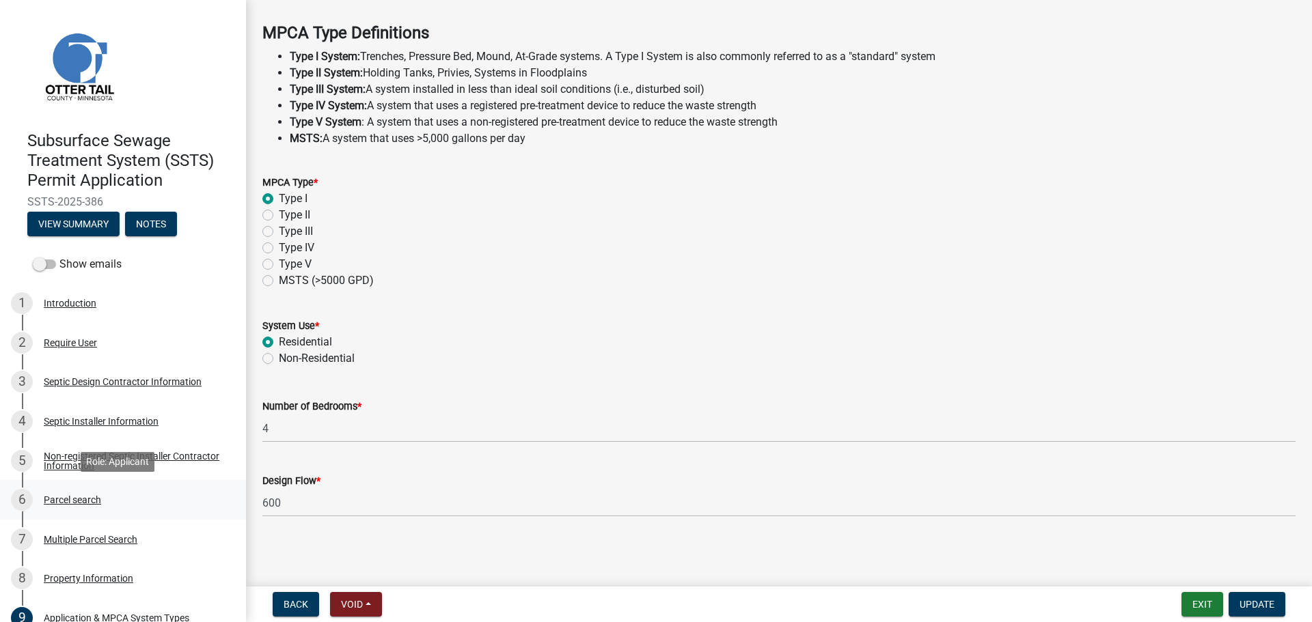
click at [87, 495] on div "Parcel search" at bounding box center [72, 500] width 57 height 10
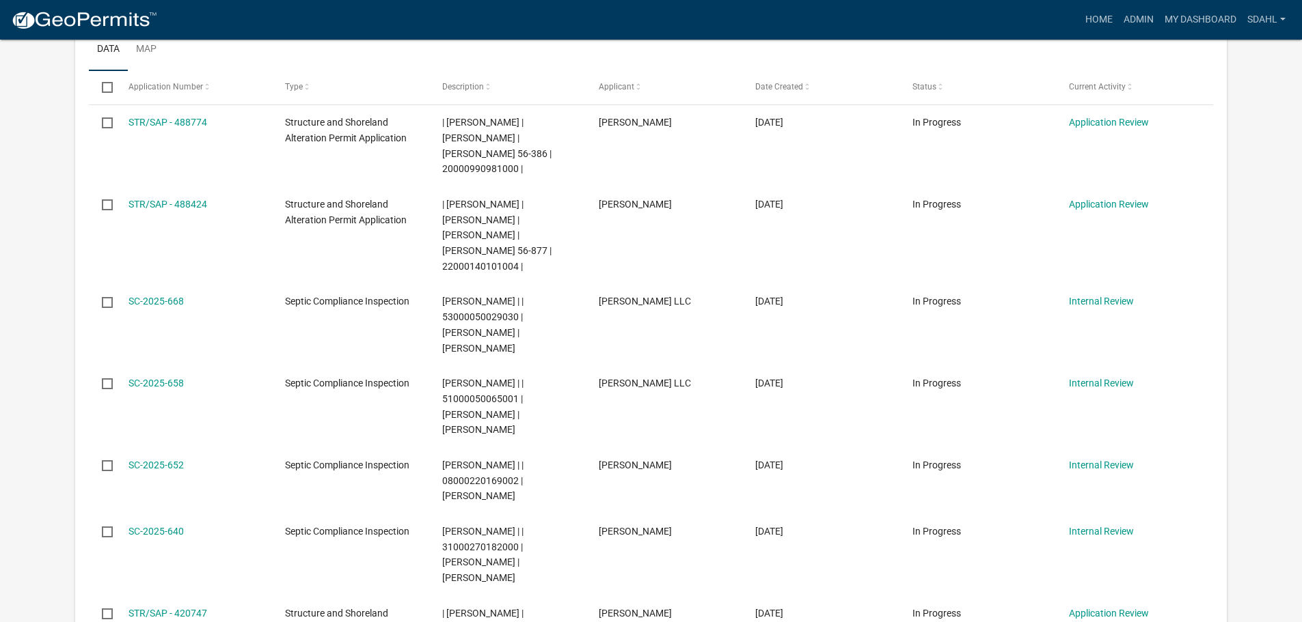
scroll to position [683, 0]
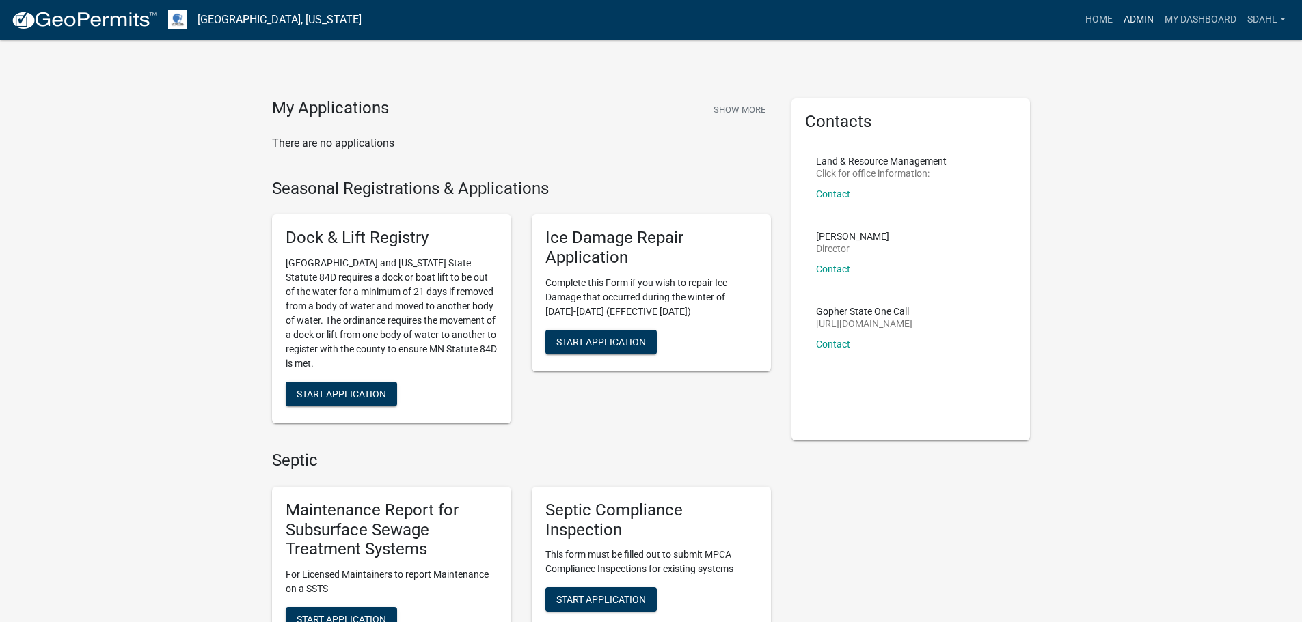
click at [1140, 21] on link "Admin" at bounding box center [1138, 20] width 41 height 26
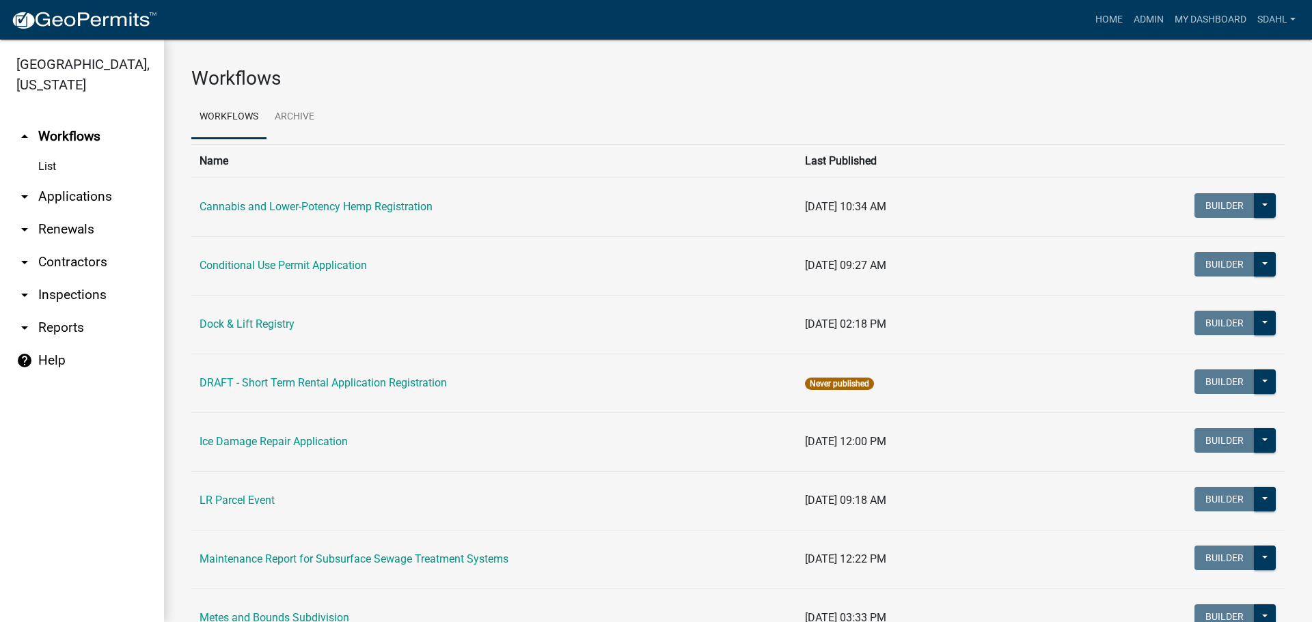
click at [77, 201] on link "arrow_drop_down Applications" at bounding box center [82, 196] width 164 height 33
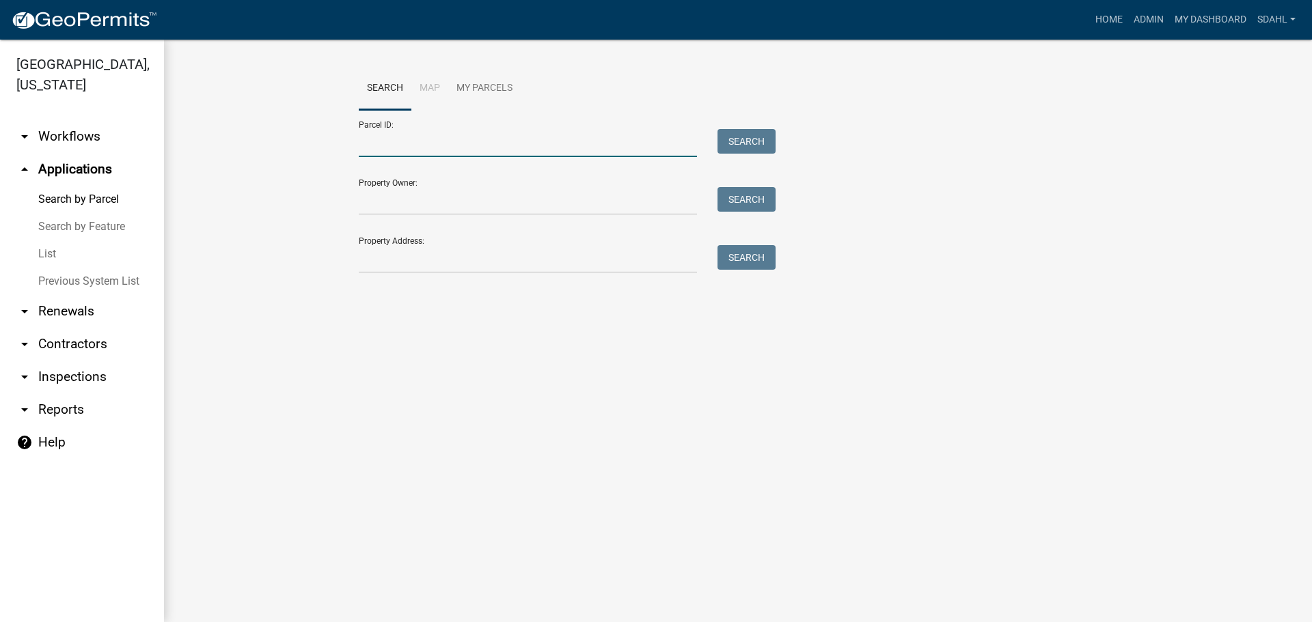
click at [448, 141] on input "Parcel ID:" at bounding box center [528, 143] width 338 height 28
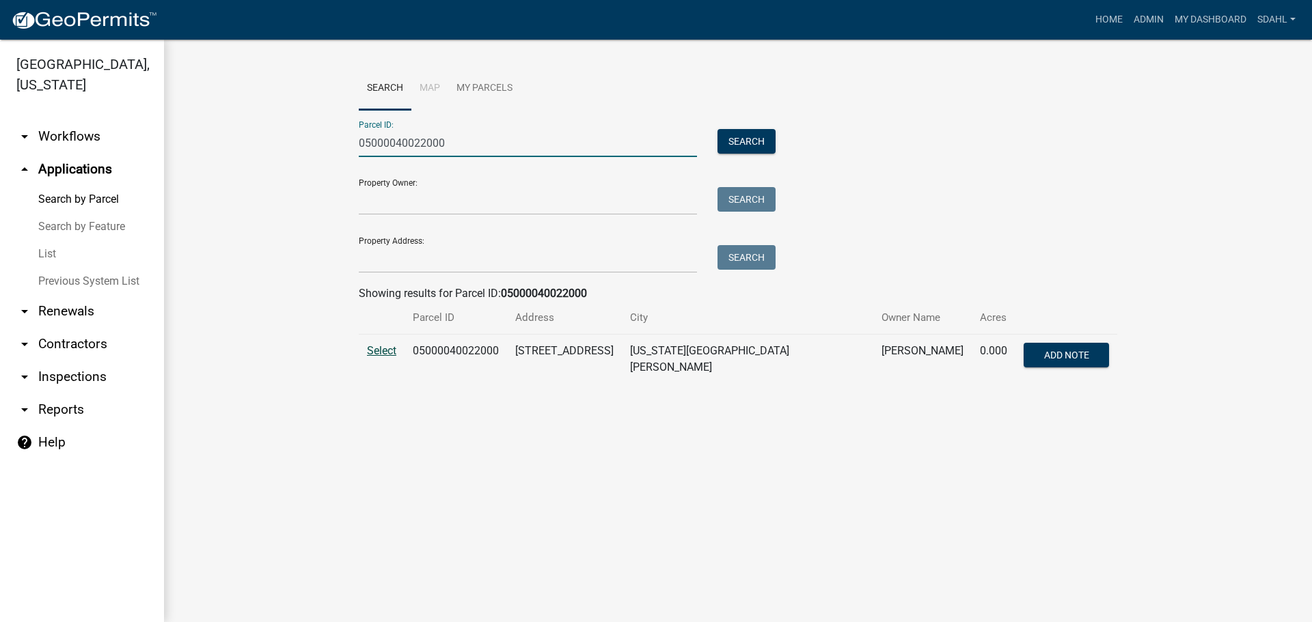
type input "05000040022000"
click at [385, 350] on span "Select" at bounding box center [381, 350] width 29 height 13
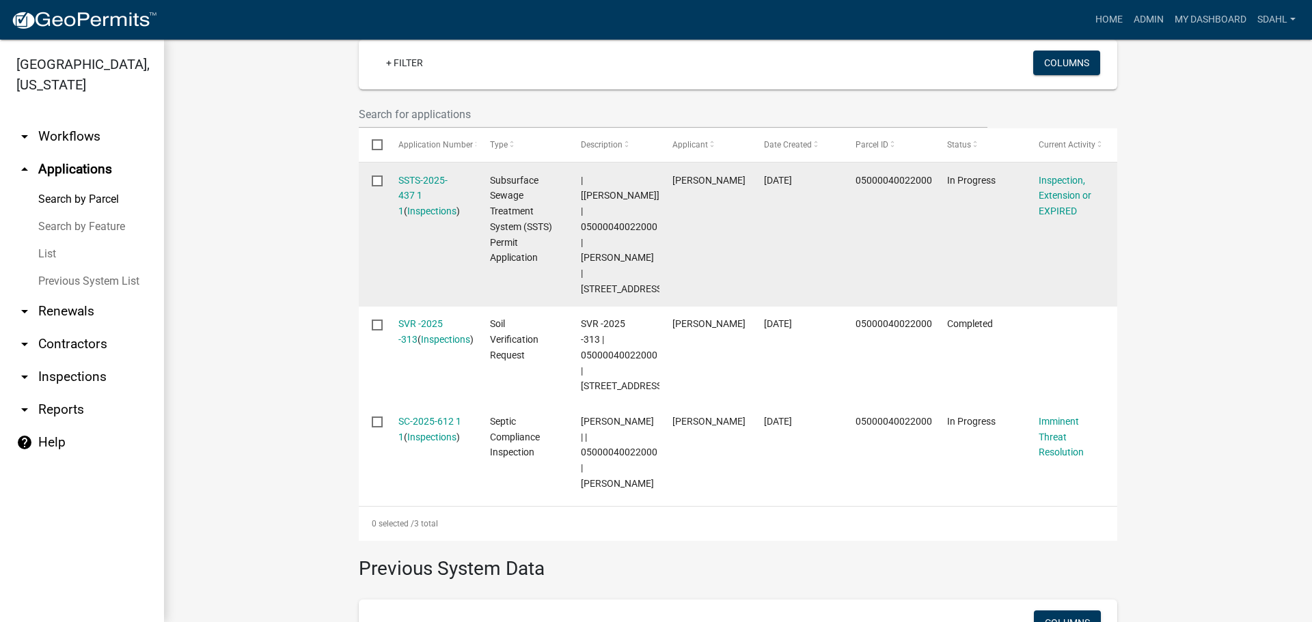
scroll to position [410, 0]
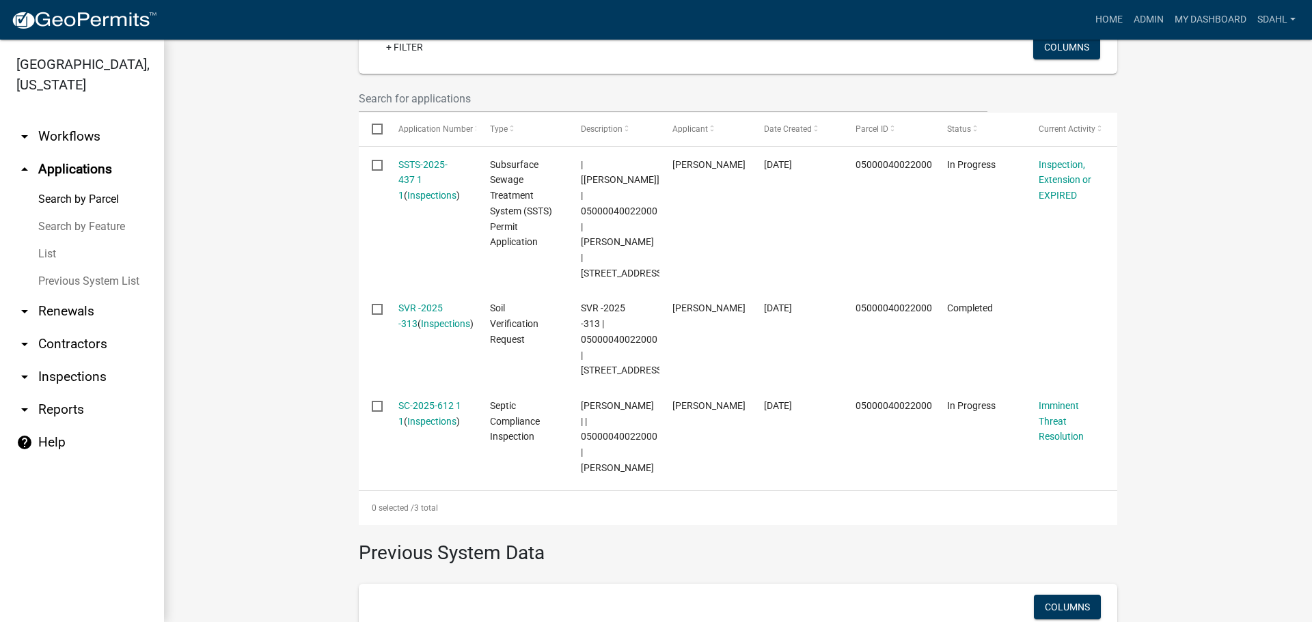
click at [279, 318] on wm-workflow-application-search-view "Search Map My Parcels Parcel ID: 05000040022000 Search Property Owner: Search P…" at bounding box center [737, 216] width 1093 height 1119
